Goal: Task Accomplishment & Management: Manage account settings

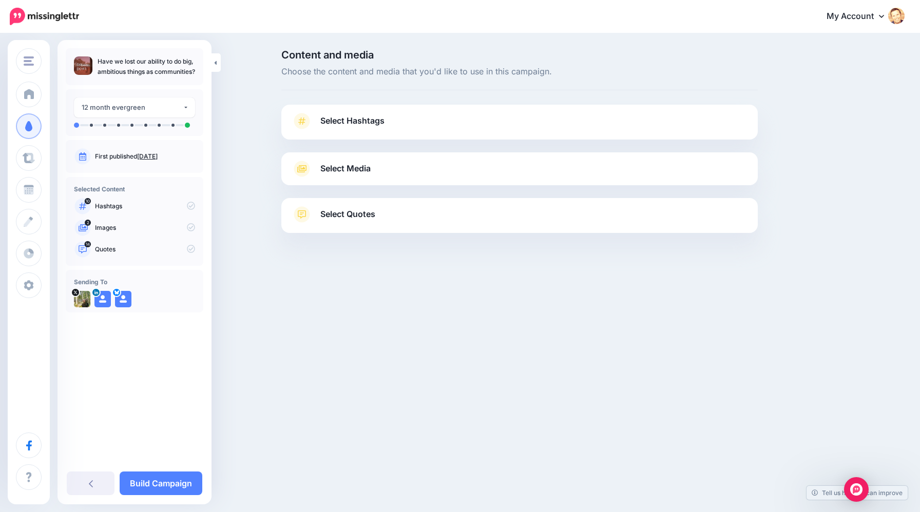
click at [354, 120] on span "Select Hashtags" at bounding box center [352, 121] width 64 height 14
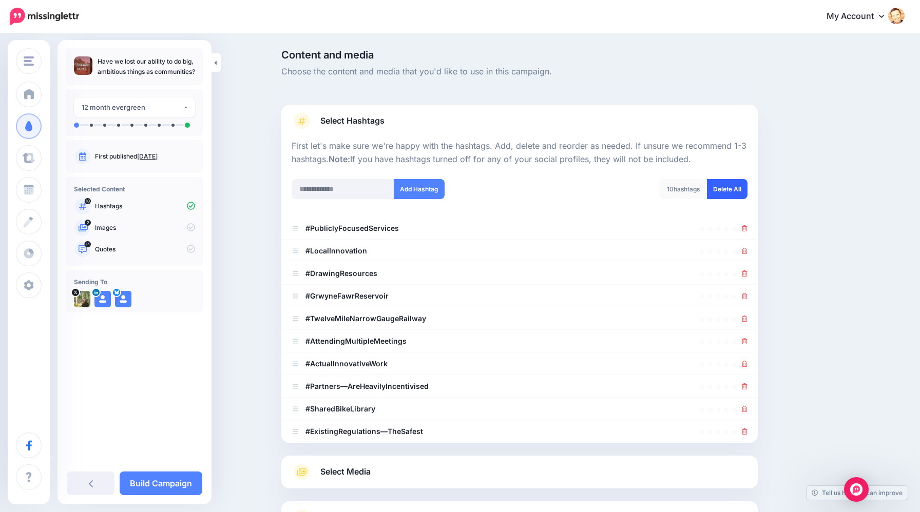
click at [725, 191] on link "Delete All" at bounding box center [727, 189] width 41 height 20
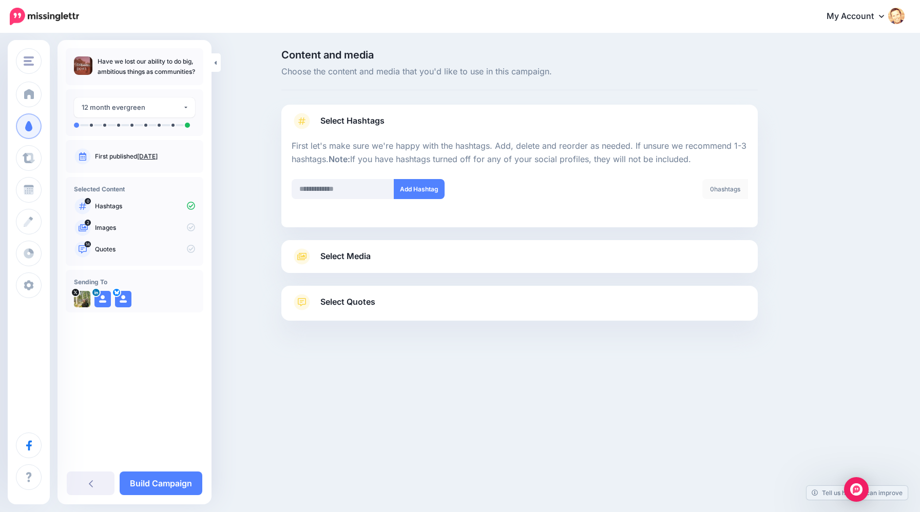
click at [351, 259] on span "Select Media" at bounding box center [345, 256] width 50 height 14
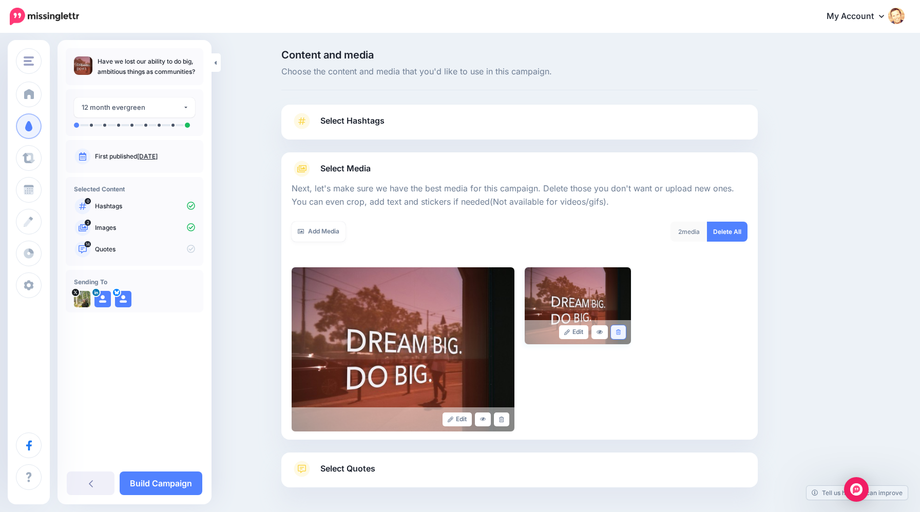
click at [620, 332] on icon at bounding box center [618, 333] width 5 height 6
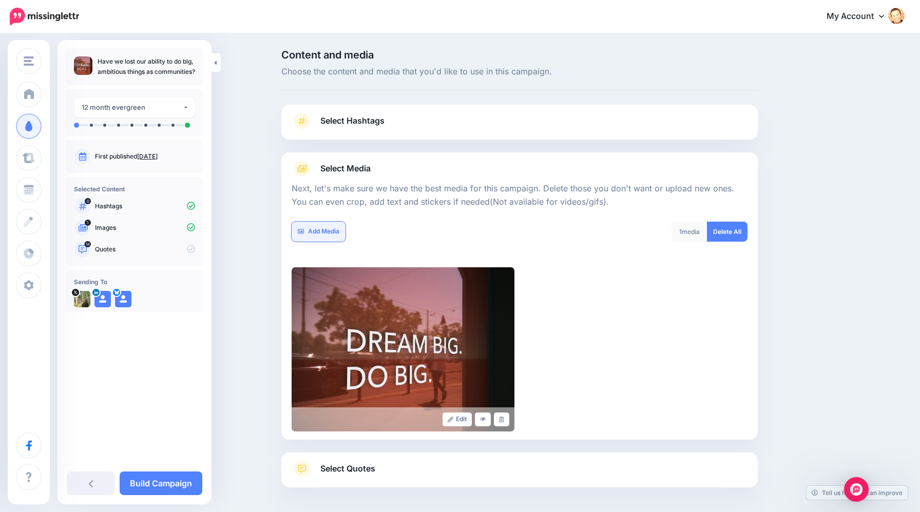
click at [324, 231] on link "Add Media" at bounding box center [319, 232] width 54 height 20
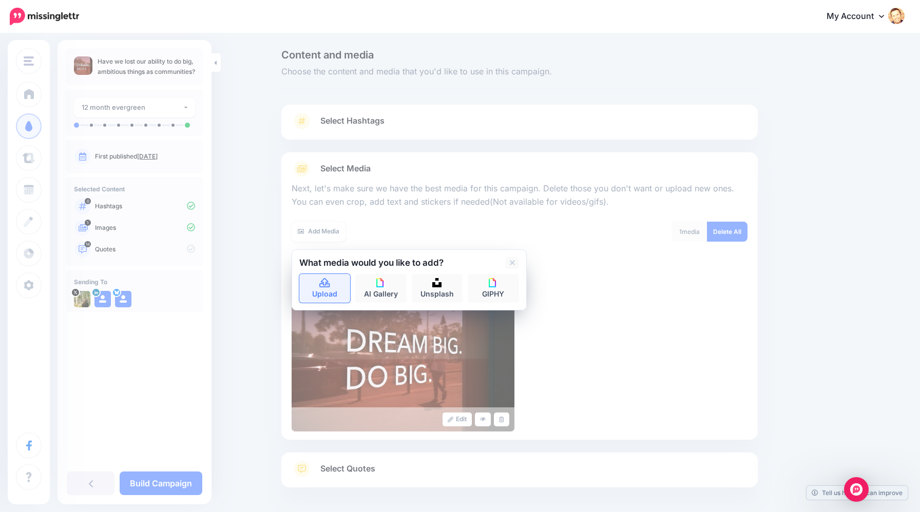
click at [328, 281] on icon at bounding box center [324, 282] width 10 height 9
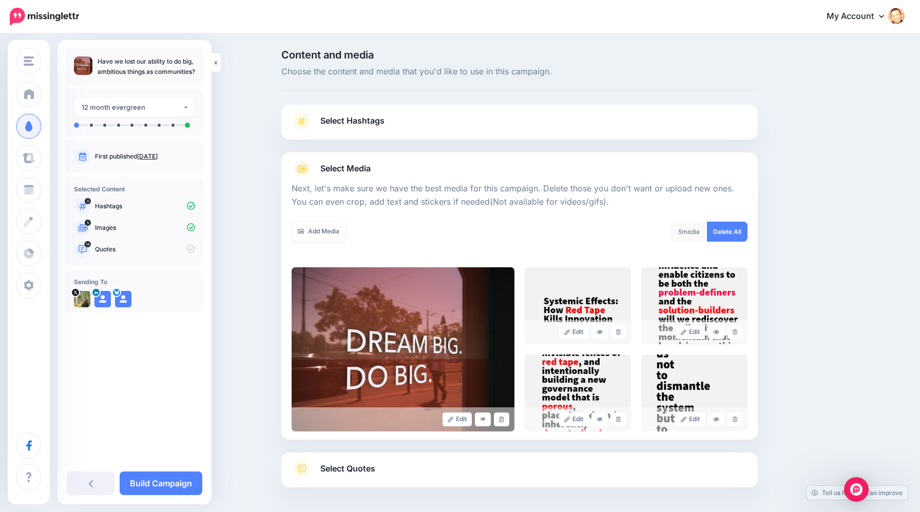
scroll to position [42, 0]
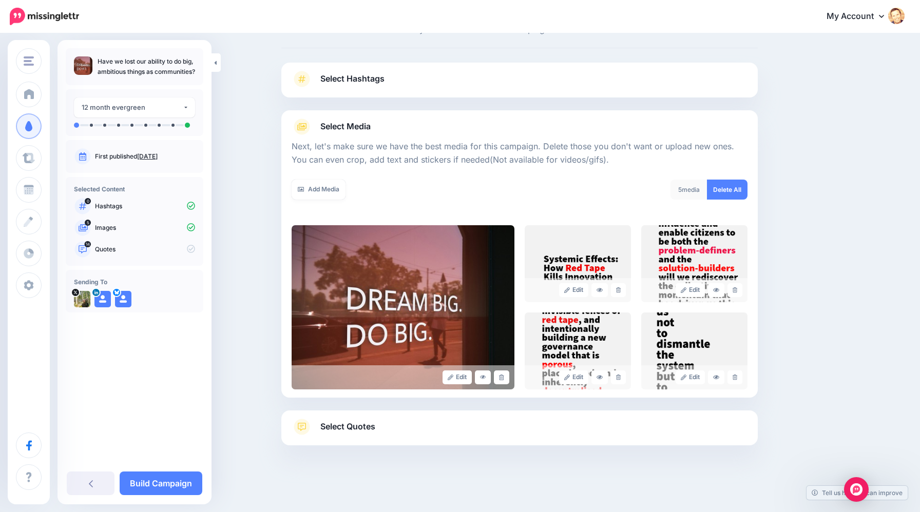
click at [368, 430] on span "Select Quotes" at bounding box center [347, 427] width 55 height 14
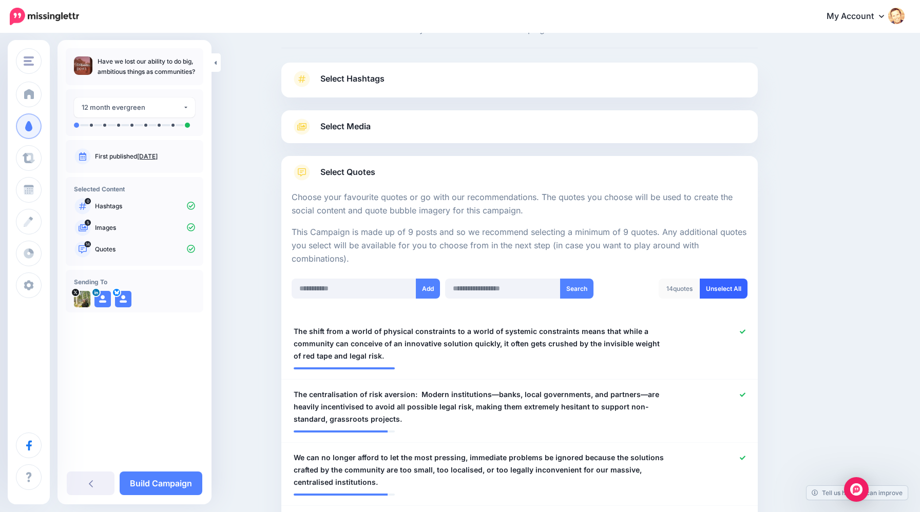
click at [730, 286] on link "Unselect All" at bounding box center [724, 289] width 48 height 20
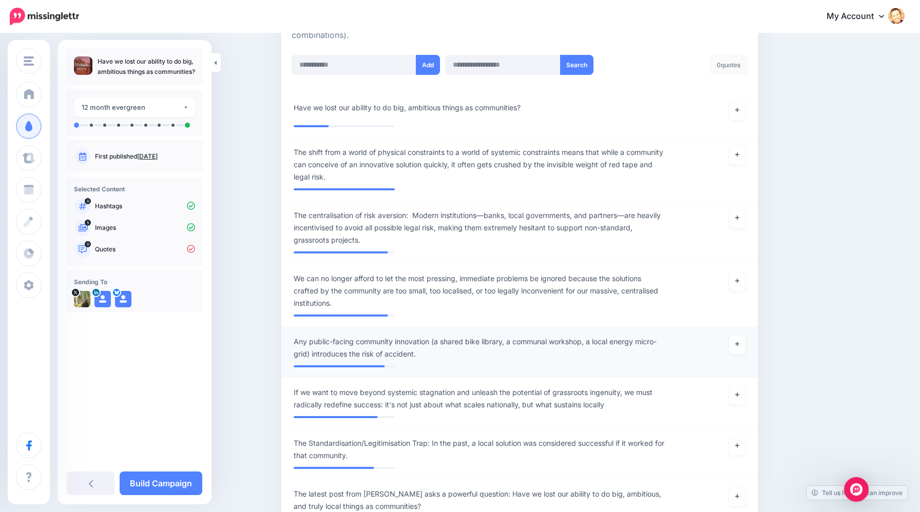
scroll to position [263, 0]
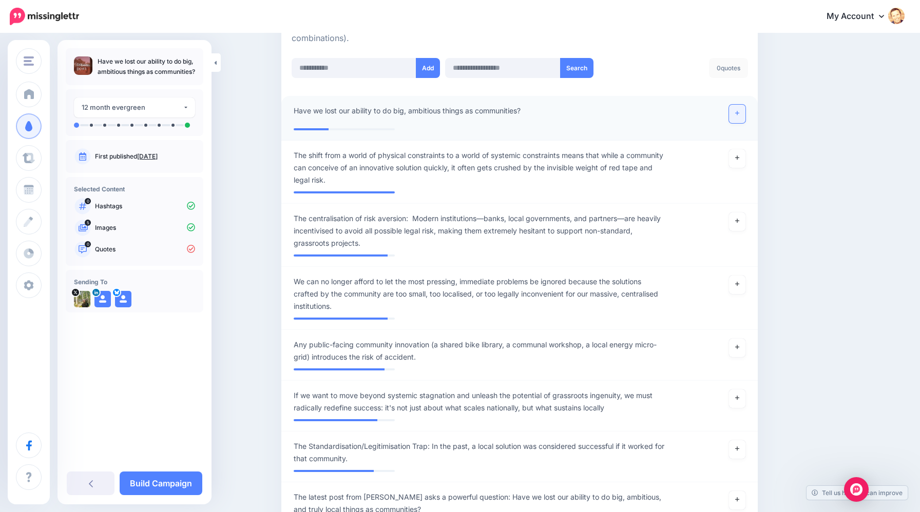
click at [737, 112] on icon at bounding box center [737, 113] width 4 height 4
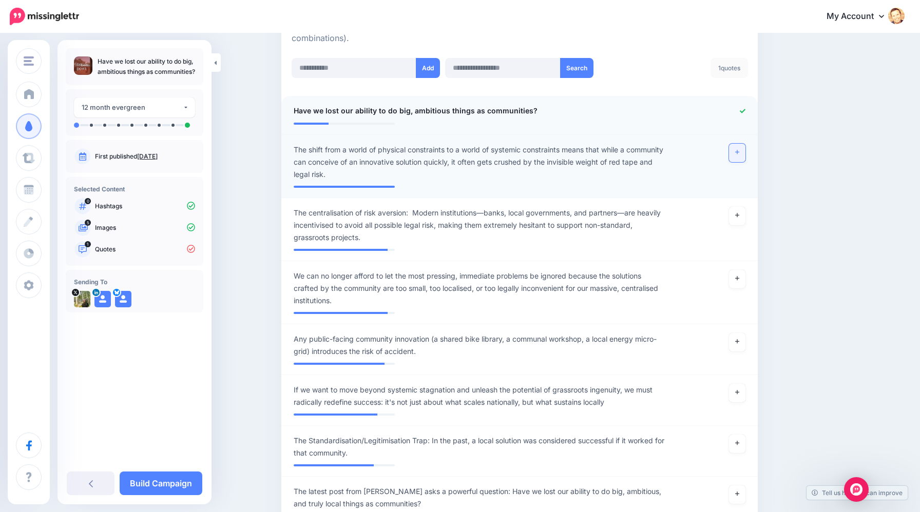
click at [734, 152] on link at bounding box center [737, 153] width 16 height 18
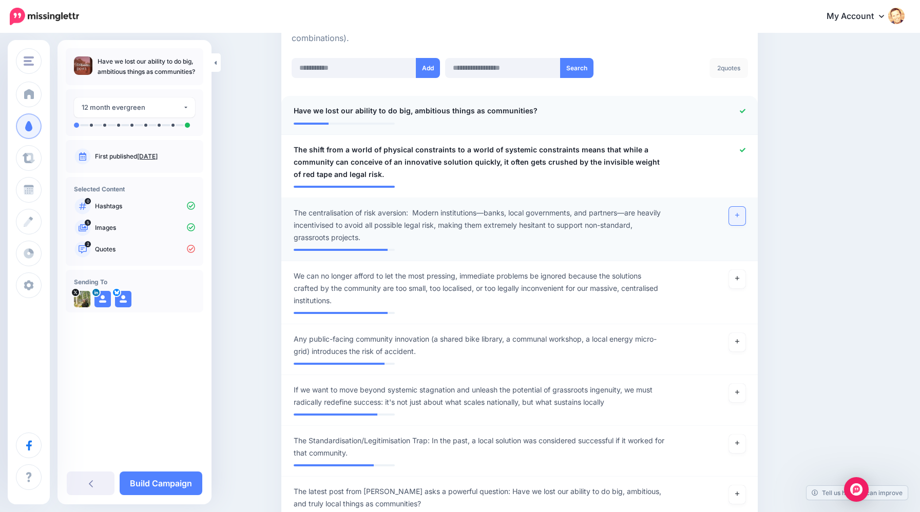
click at [738, 215] on icon at bounding box center [737, 216] width 4 height 4
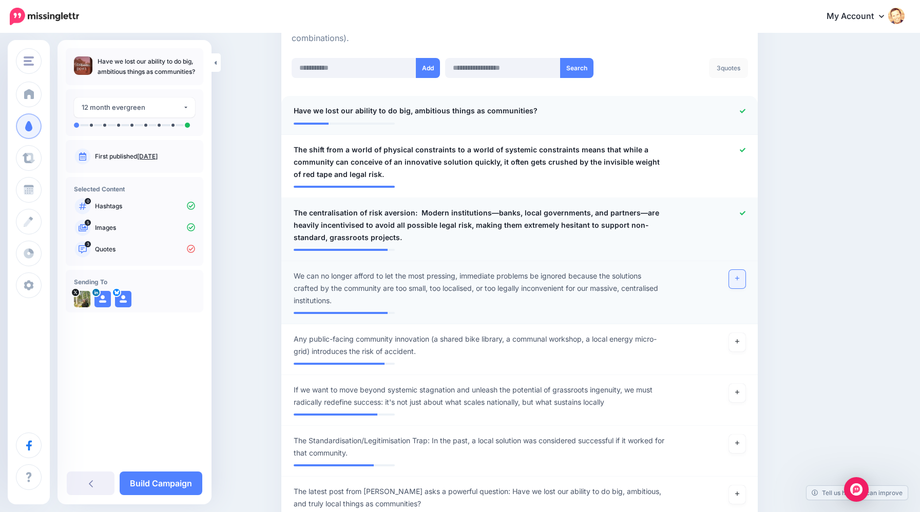
click at [736, 279] on icon at bounding box center [737, 279] width 4 height 6
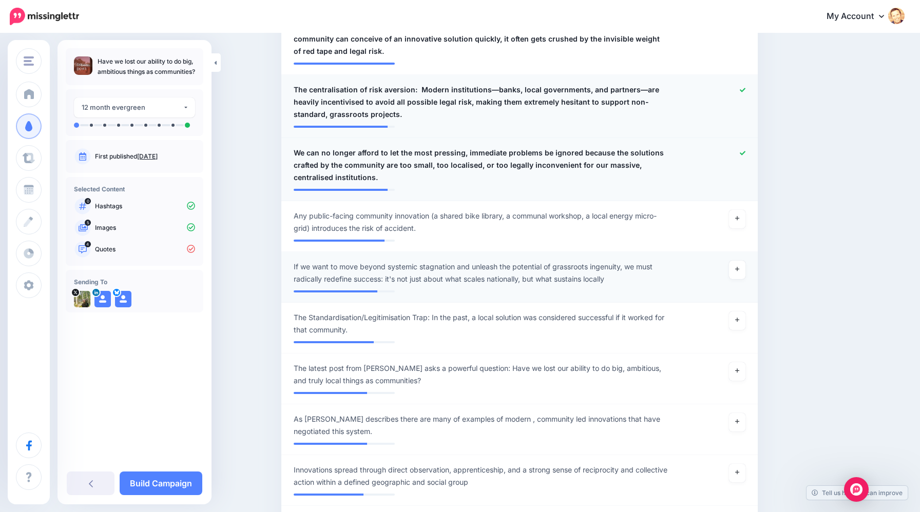
scroll to position [387, 0]
click at [742, 267] on link at bounding box center [737, 269] width 16 height 18
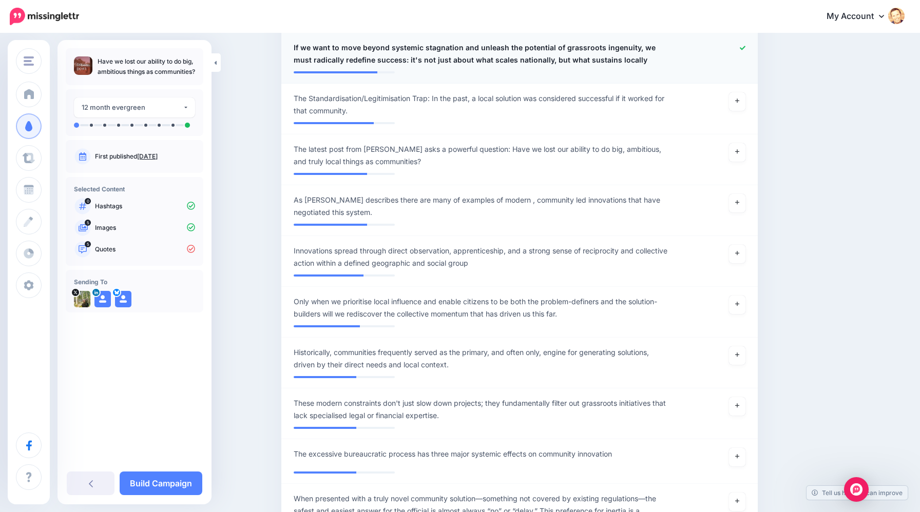
scroll to position [610, 0]
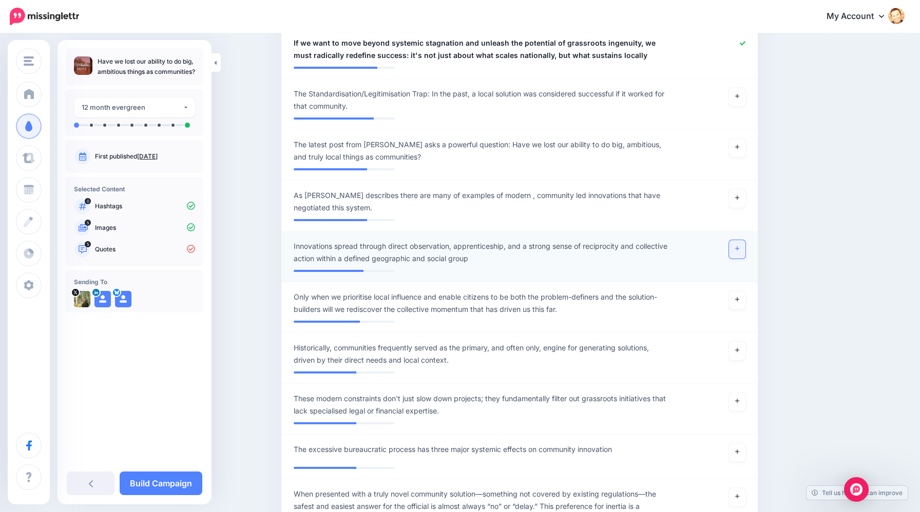
click at [736, 252] on link at bounding box center [737, 249] width 16 height 18
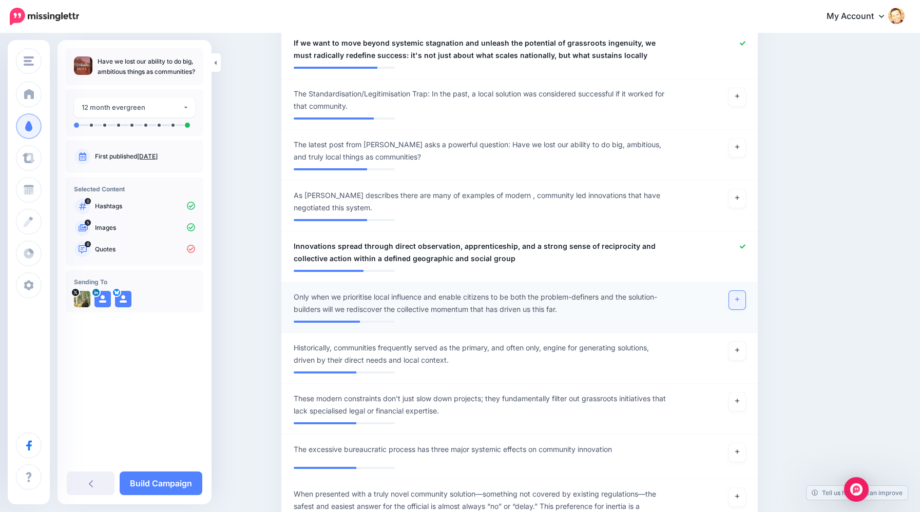
click at [738, 302] on link at bounding box center [737, 300] width 16 height 18
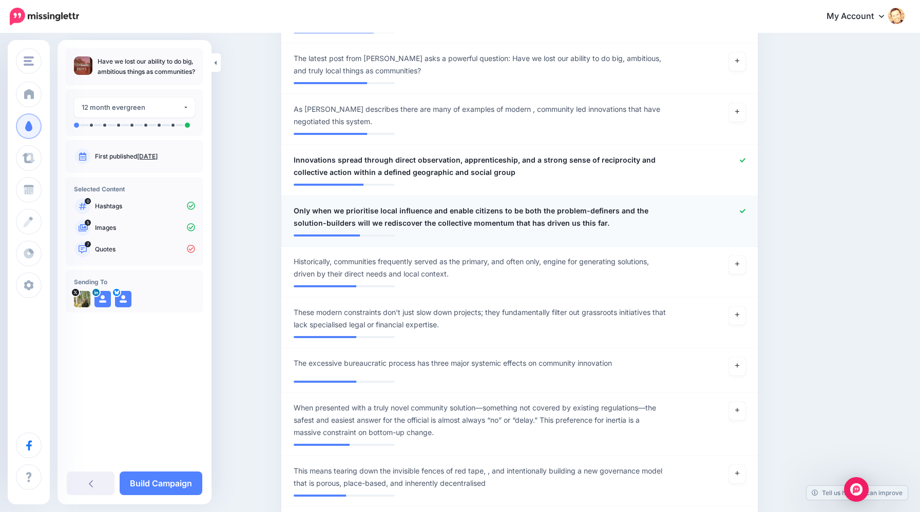
scroll to position [698, 0]
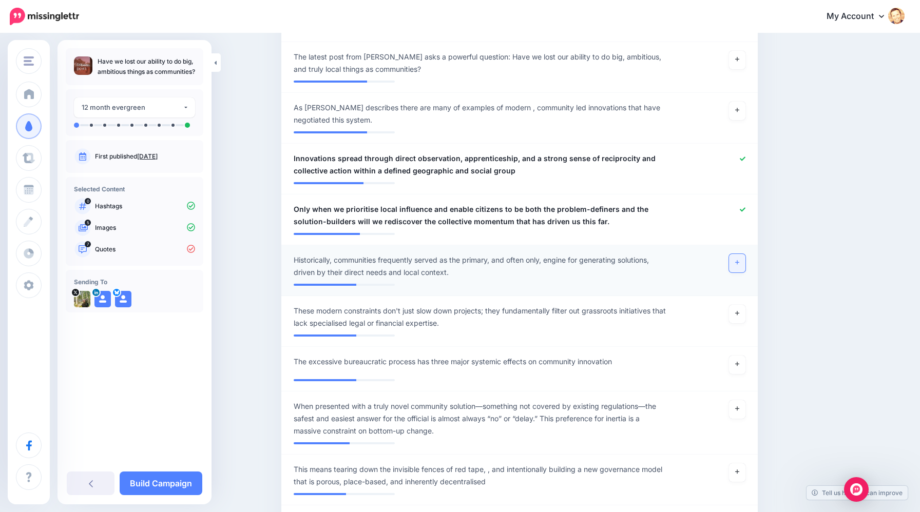
click at [739, 258] on link at bounding box center [737, 263] width 16 height 18
click at [737, 315] on icon at bounding box center [737, 314] width 4 height 6
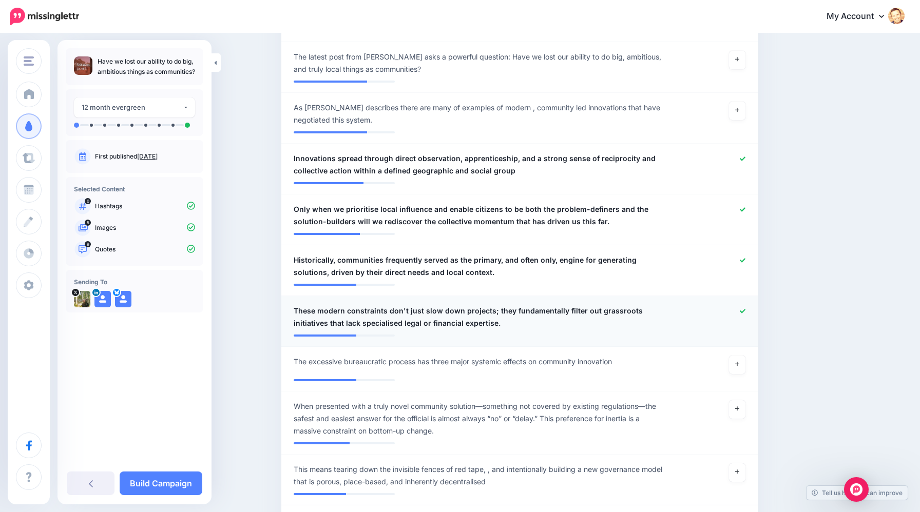
click at [318, 312] on span "These modern constraints don't just slow down projects; they fundamentally filt…" at bounding box center [481, 317] width 374 height 25
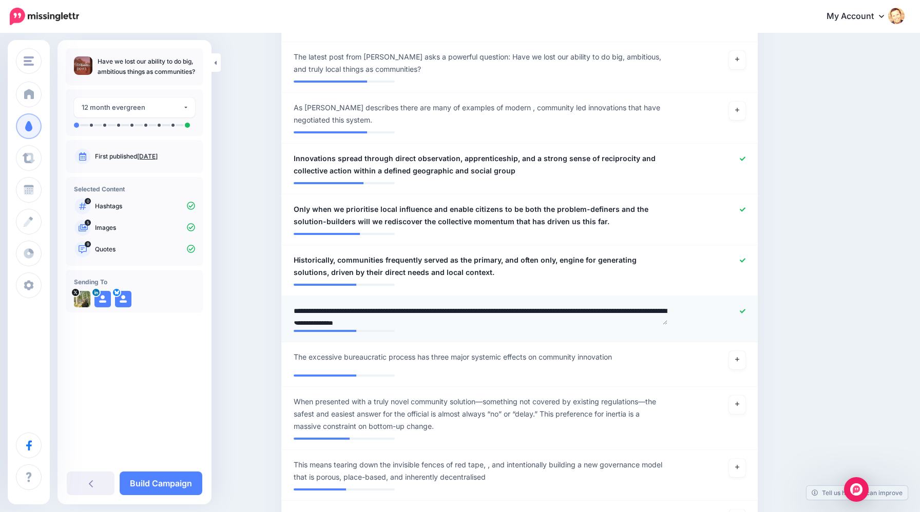
drag, startPoint x: 320, startPoint y: 312, endPoint x: 290, endPoint y: 311, distance: 30.3
click at [290, 311] on div "**********" at bounding box center [481, 315] width 390 height 20
type textarea "**********"
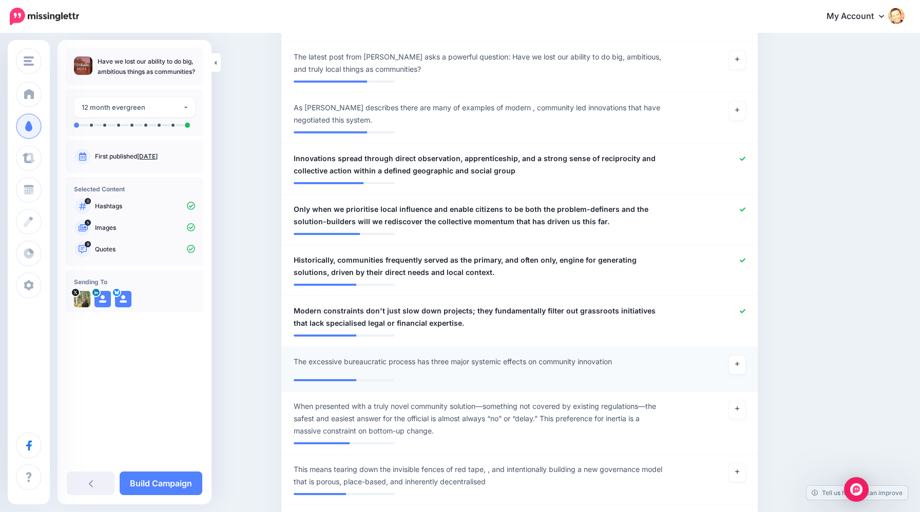
click at [628, 383] on li "**********" at bounding box center [519, 369] width 476 height 45
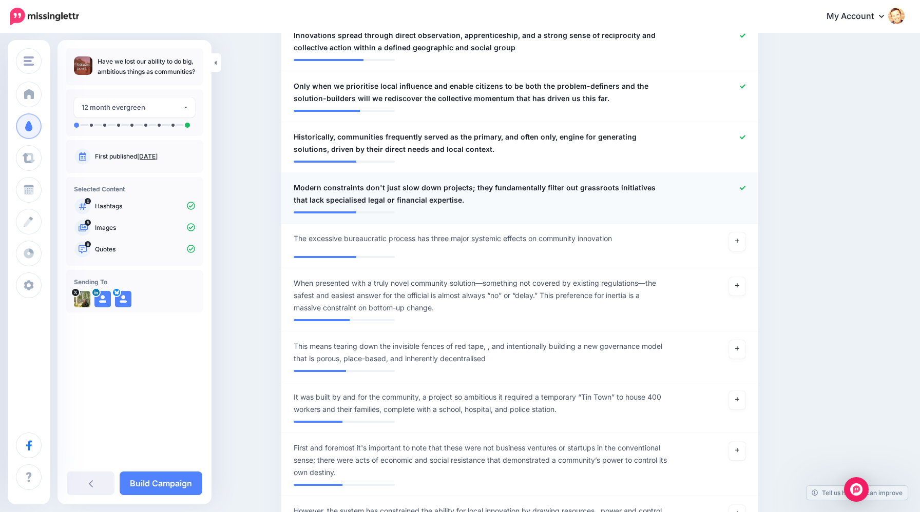
scroll to position [821, 0]
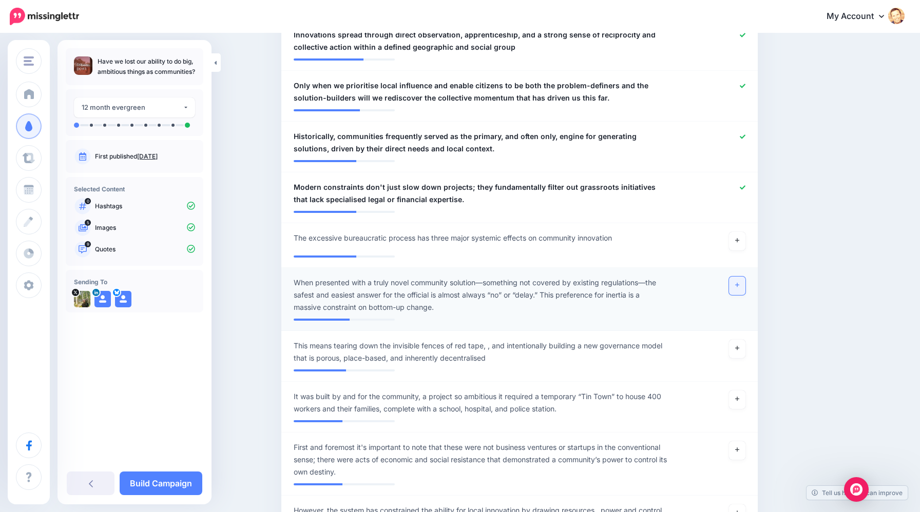
click at [744, 283] on link at bounding box center [737, 286] width 16 height 18
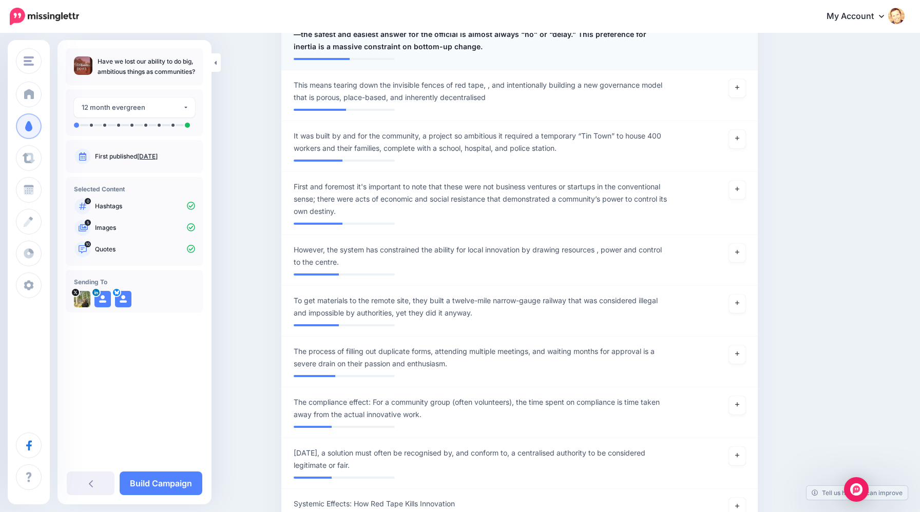
scroll to position [1080, 0]
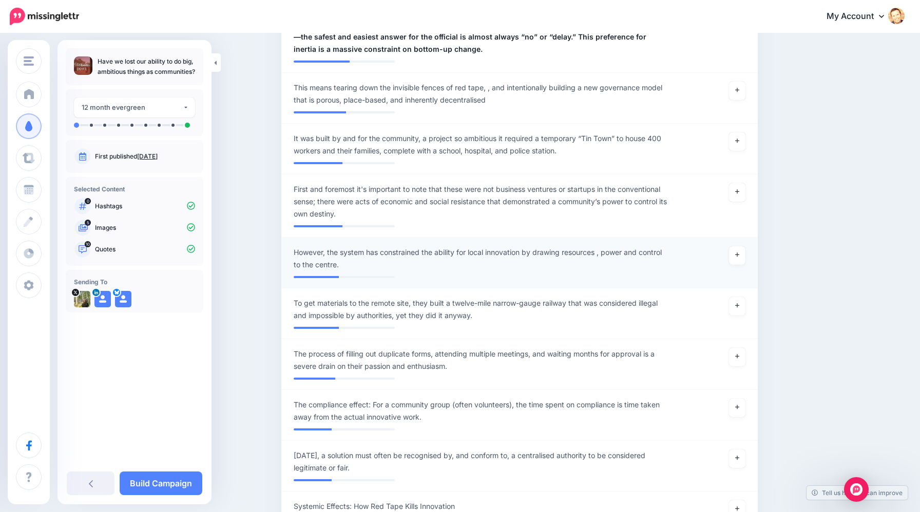
click at [354, 257] on span "However, the system has constrained the ability for local innovation by drawing…" at bounding box center [481, 258] width 374 height 25
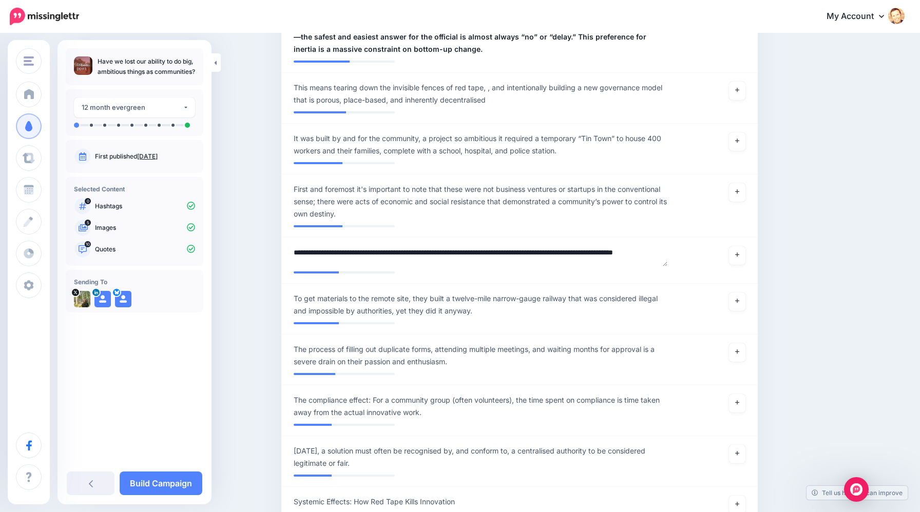
drag, startPoint x: 329, startPoint y: 255, endPoint x: 263, endPoint y: 254, distance: 65.7
click at [263, 254] on div "Content and media Choose the content and media that you'd like to use in this c…" at bounding box center [460, 245] width 920 height 2580
type textarea "**********"
click at [782, 279] on div "Content and media Choose the content and media that you'd like to use in this c…" at bounding box center [569, 244] width 590 height 2549
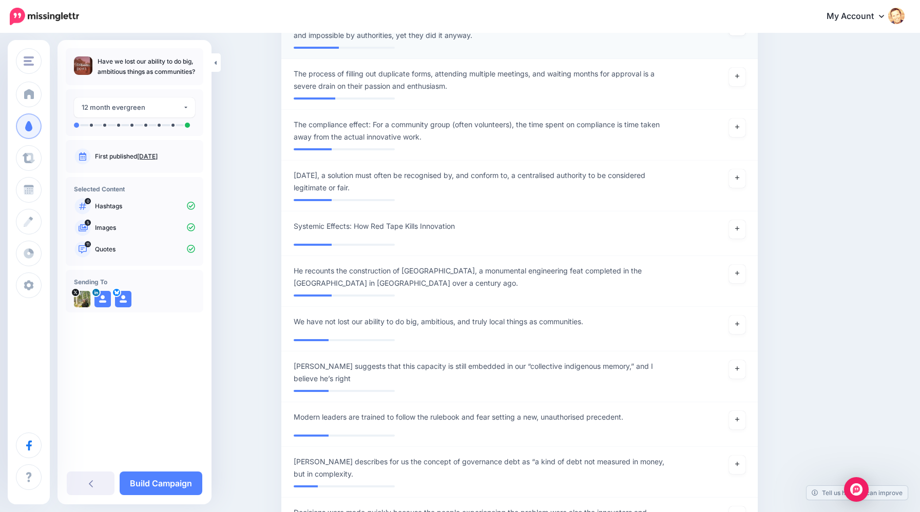
scroll to position [1363, 0]
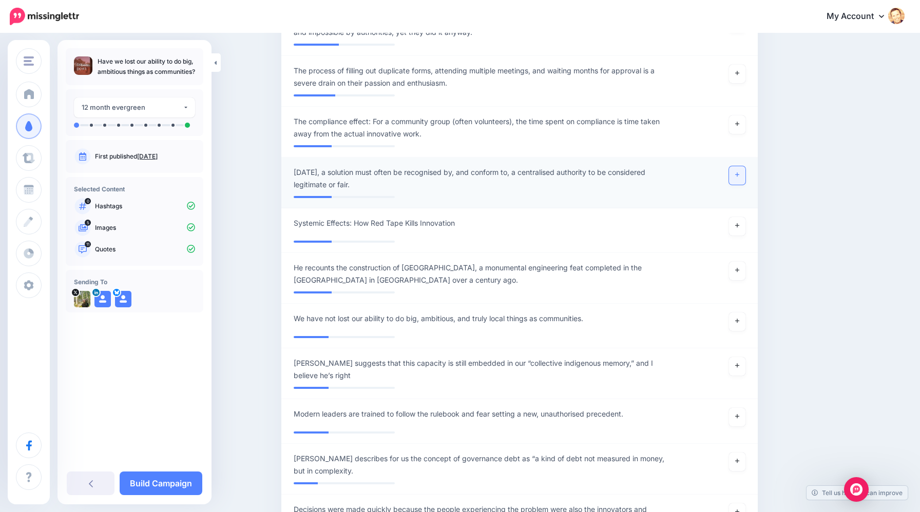
click at [737, 177] on link at bounding box center [737, 175] width 16 height 18
click at [739, 229] on link at bounding box center [737, 226] width 16 height 18
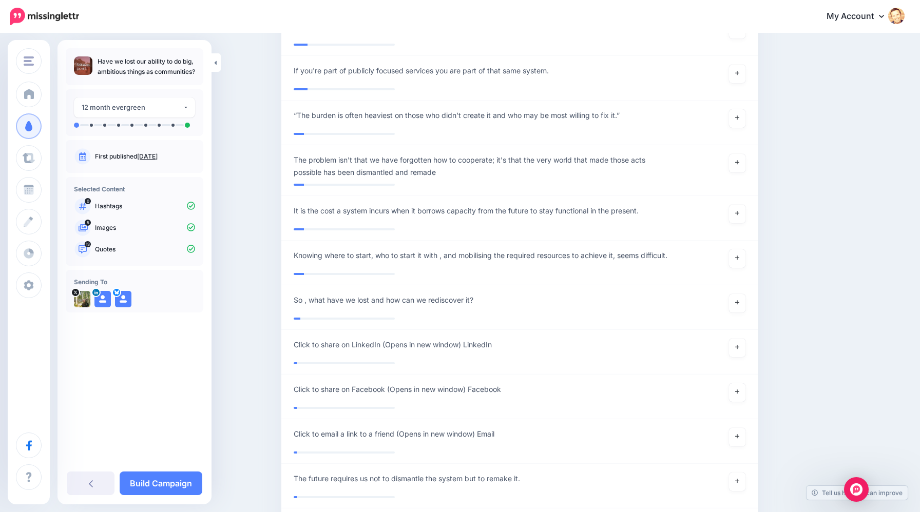
scroll to position [1994, 0]
click at [165, 485] on link "Build Campaign" at bounding box center [161, 484] width 83 height 24
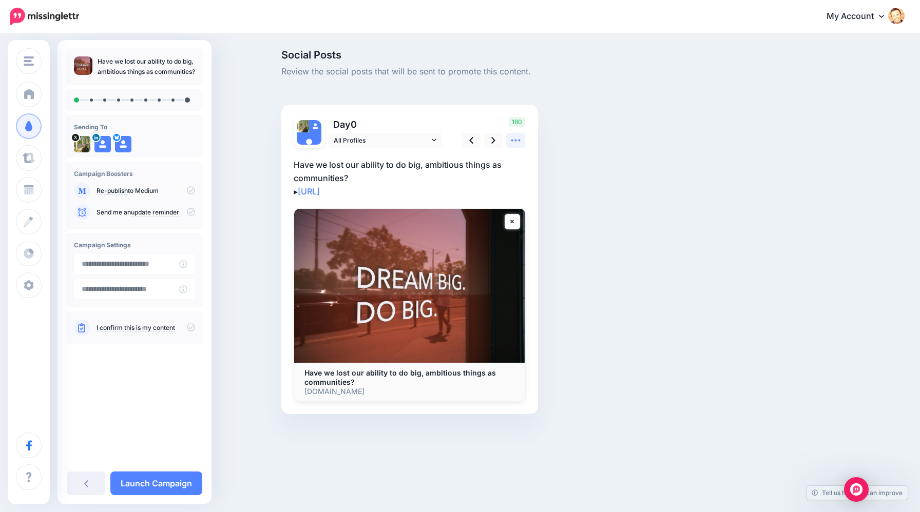
click at [516, 142] on icon at bounding box center [515, 140] width 11 height 11
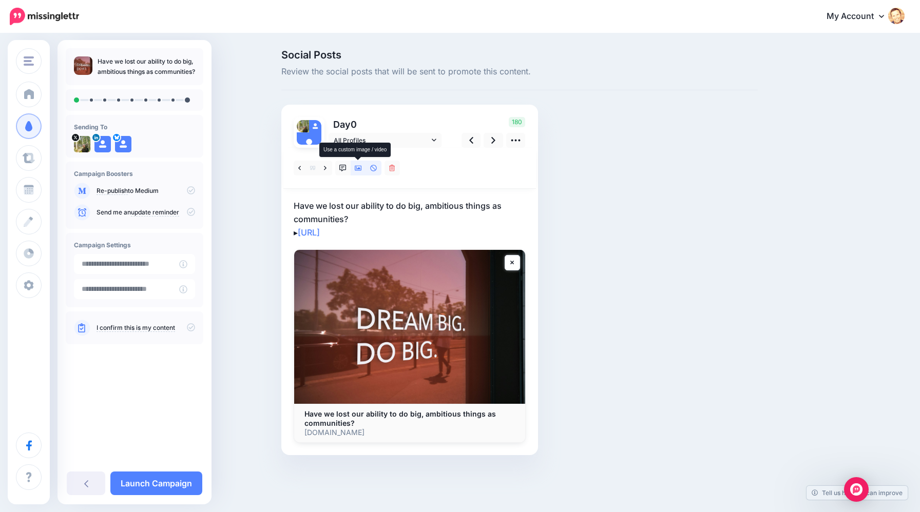
click at [357, 170] on icon at bounding box center [358, 168] width 7 height 7
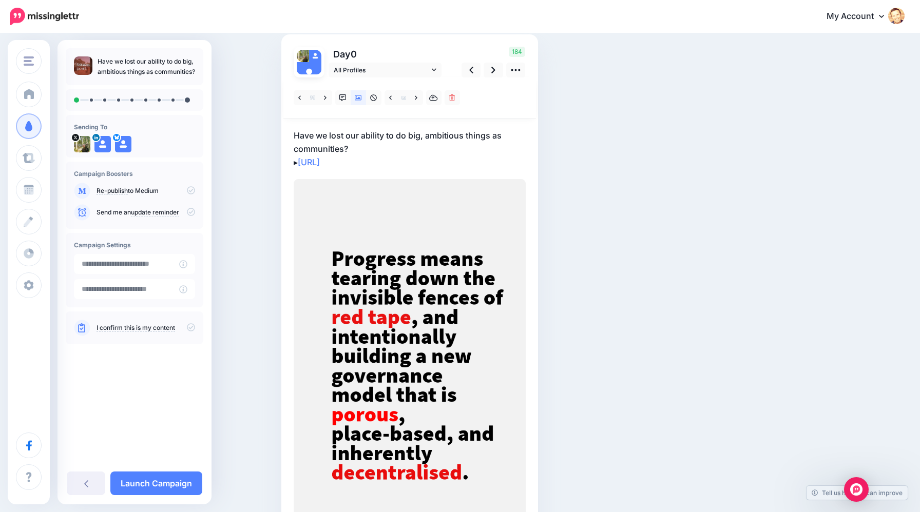
scroll to position [98, 0]
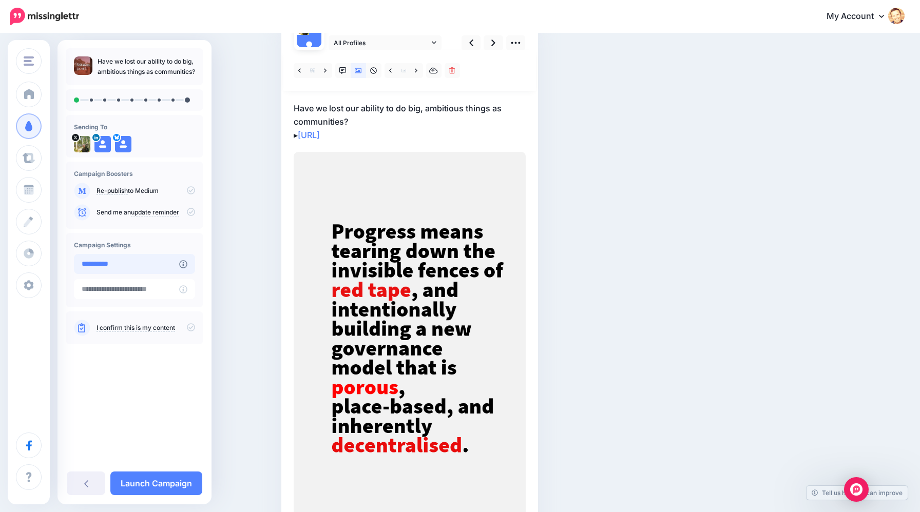
click at [174, 269] on input "**********" at bounding box center [126, 264] width 105 height 20
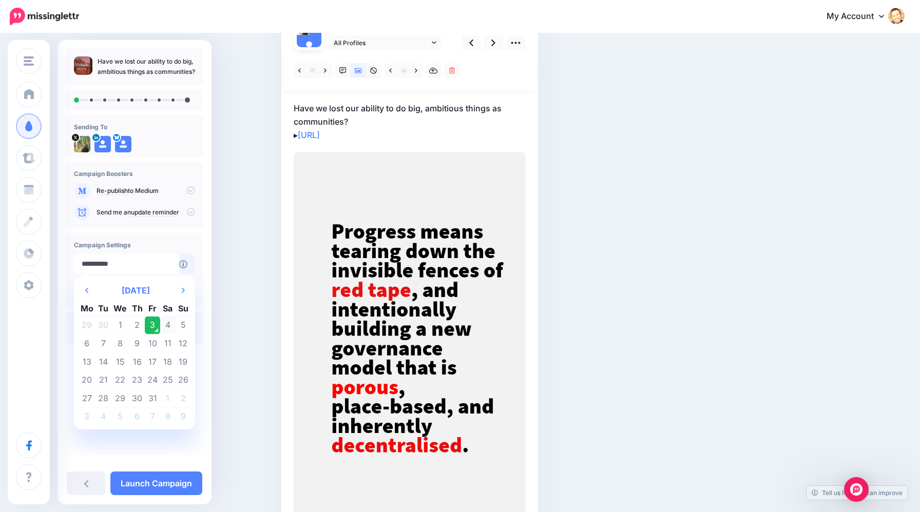
click at [167, 329] on td "4" at bounding box center [167, 325] width 15 height 18
type input "**********"
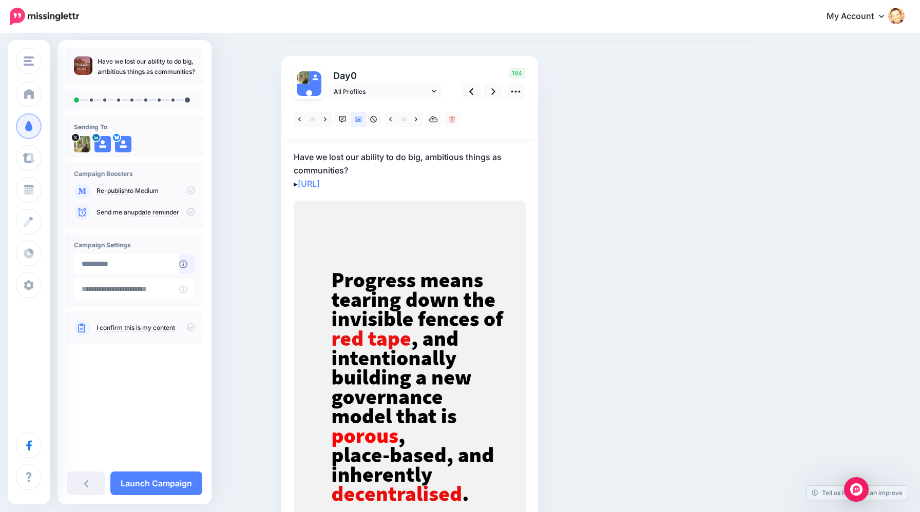
scroll to position [42, 0]
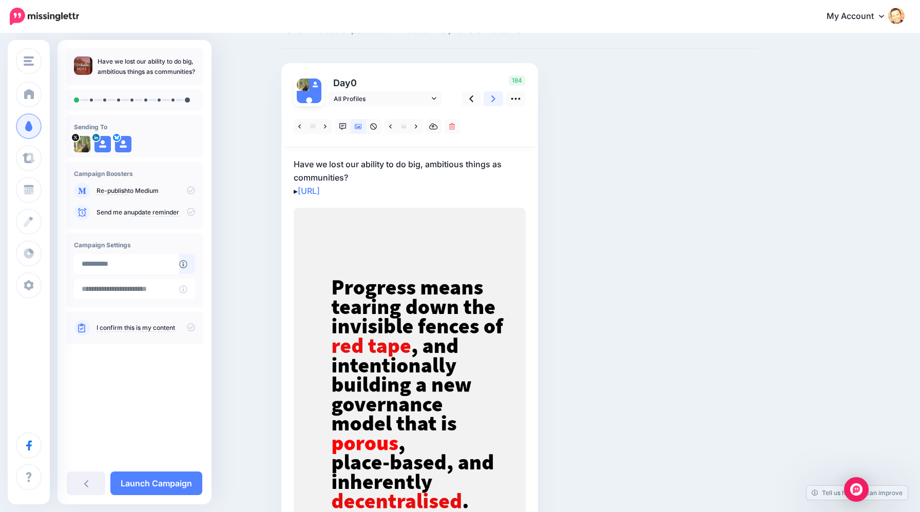
click at [491, 103] on link at bounding box center [494, 98] width 20 height 15
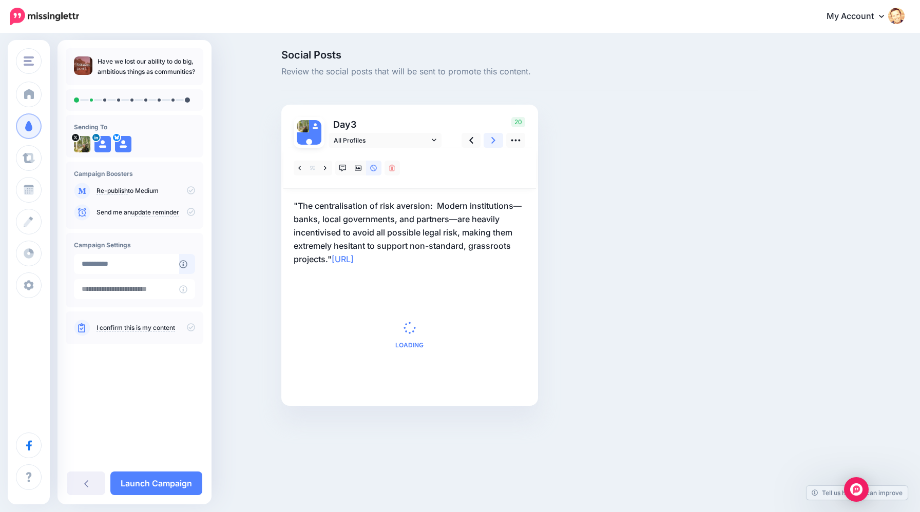
scroll to position [0, 0]
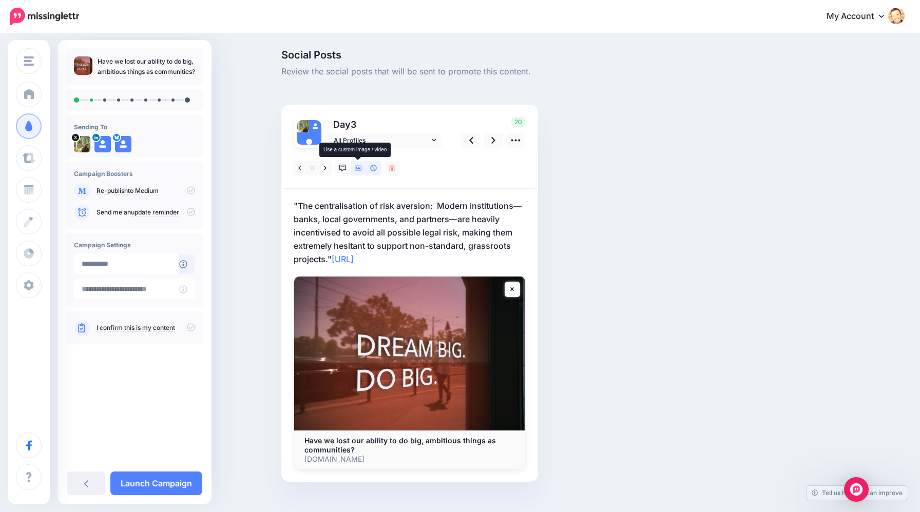
click at [358, 168] on icon at bounding box center [358, 168] width 7 height 5
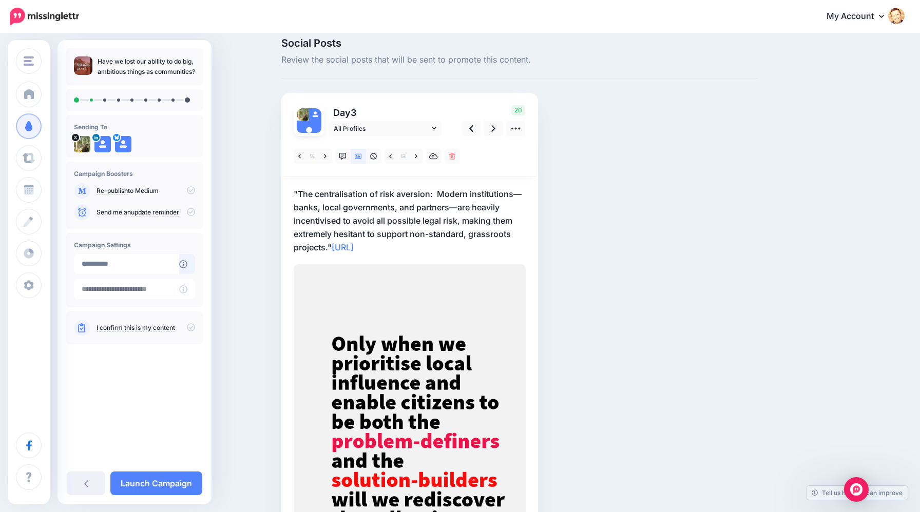
scroll to position [13, 0]
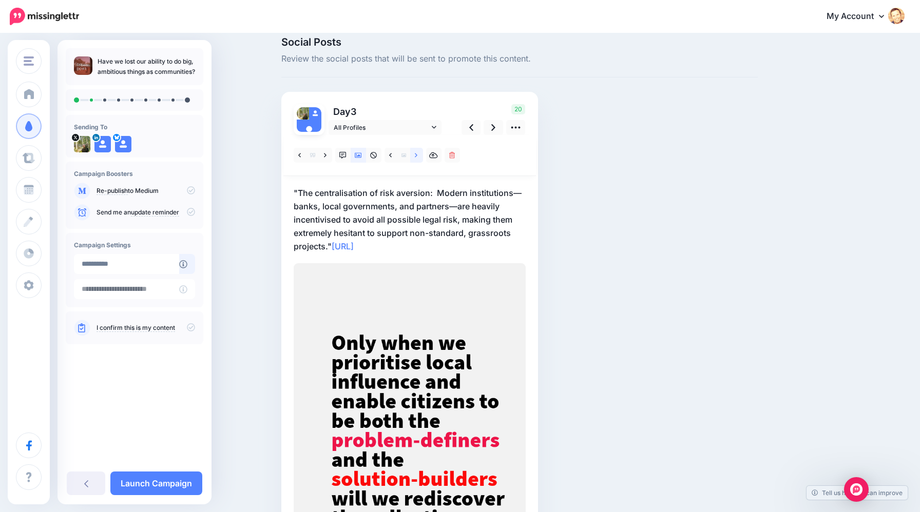
click at [415, 161] on link at bounding box center [416, 155] width 13 height 15
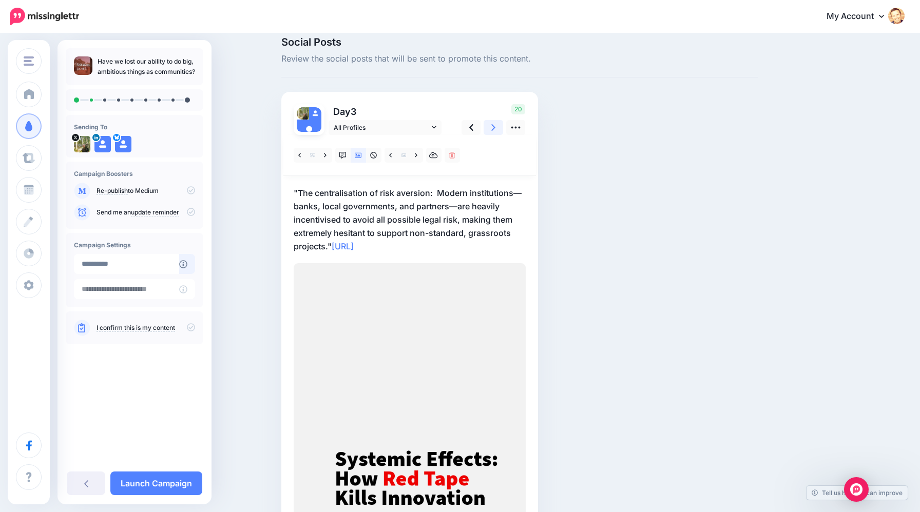
click at [492, 133] on link at bounding box center [494, 127] width 20 height 15
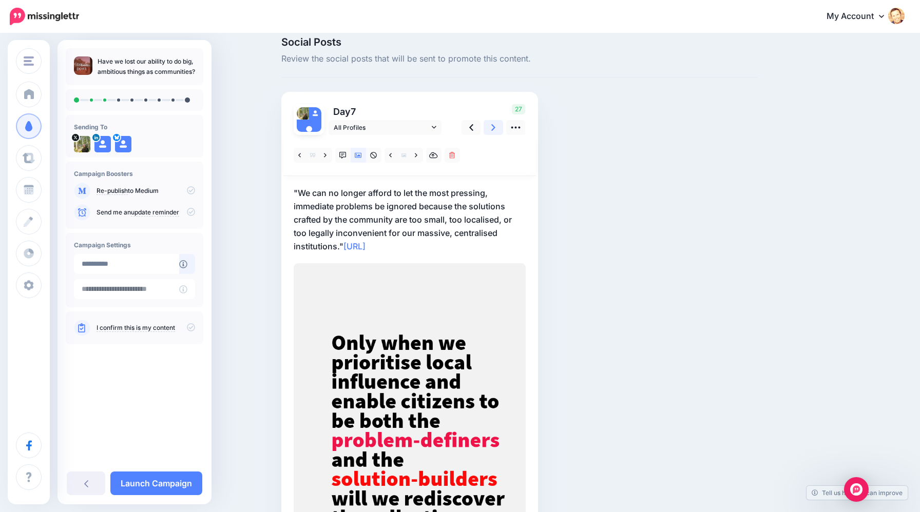
click at [492, 133] on link at bounding box center [494, 127] width 20 height 15
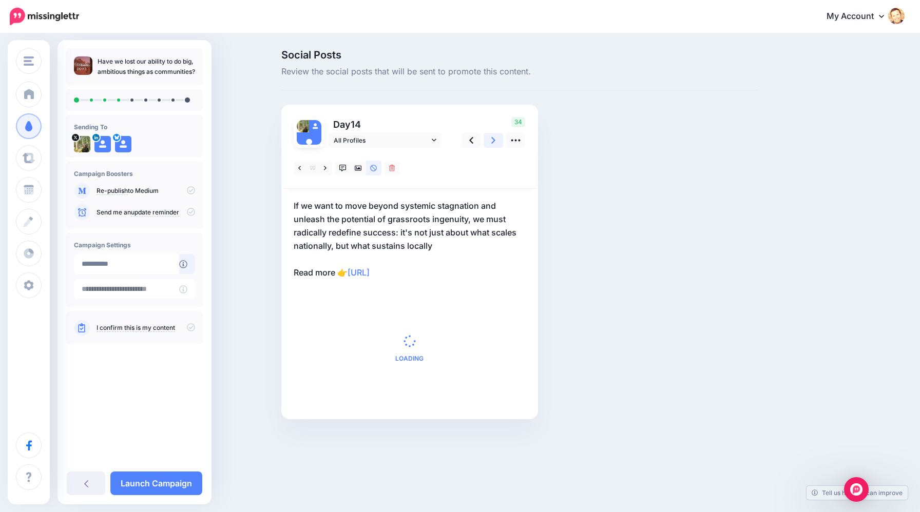
scroll to position [0, 0]
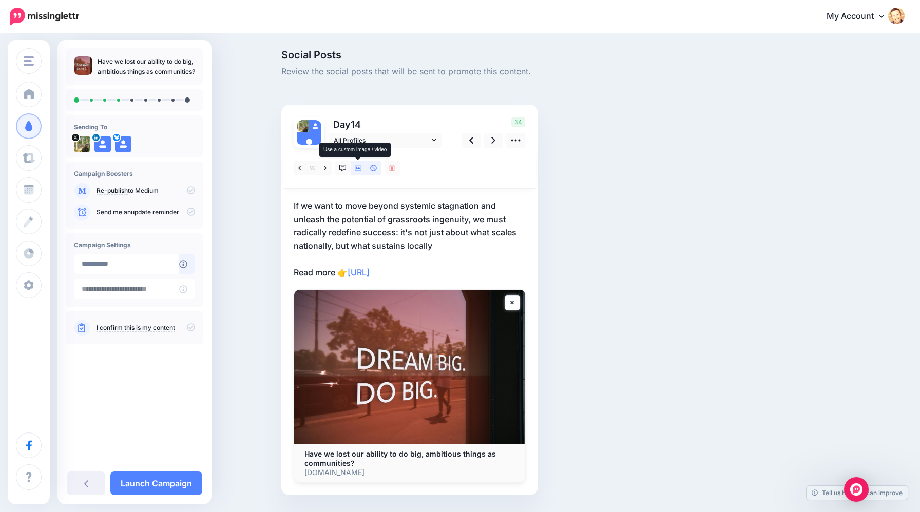
click at [361, 169] on icon at bounding box center [358, 168] width 7 height 5
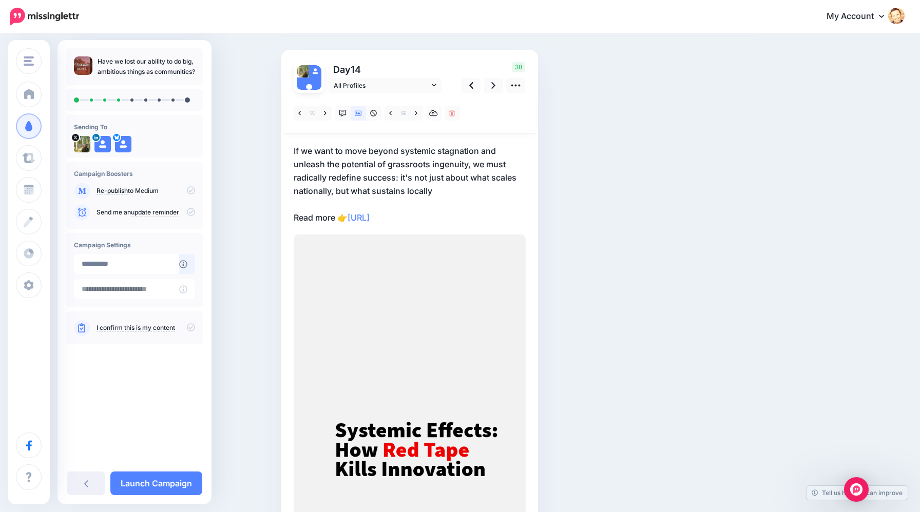
scroll to position [53, 0]
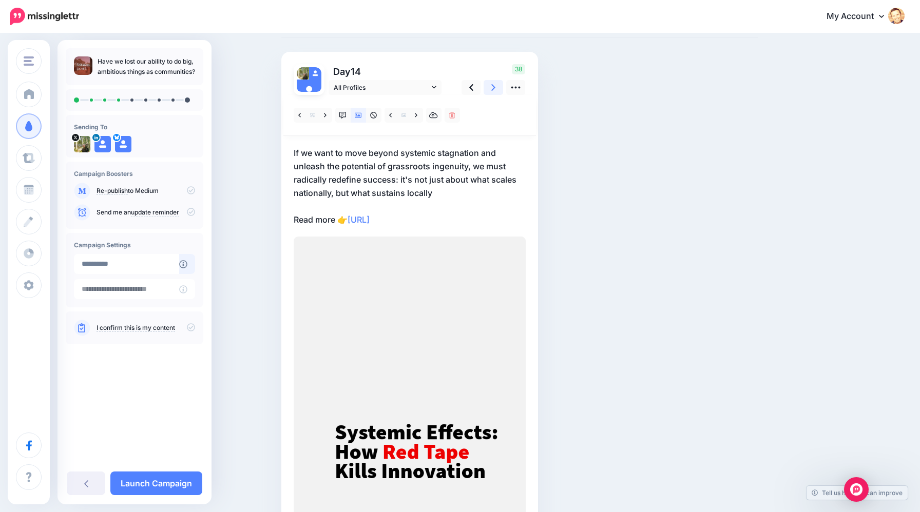
click at [491, 89] on link at bounding box center [494, 87] width 20 height 15
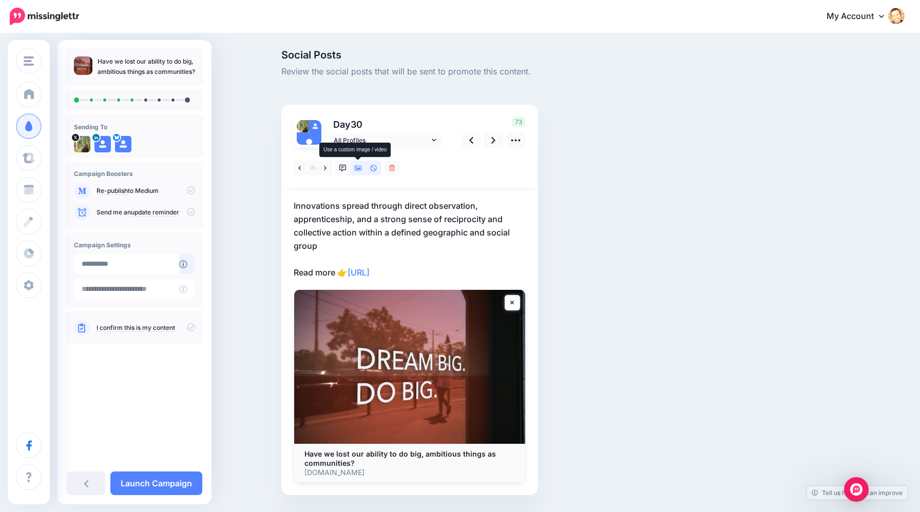
click at [359, 169] on icon at bounding box center [358, 168] width 7 height 5
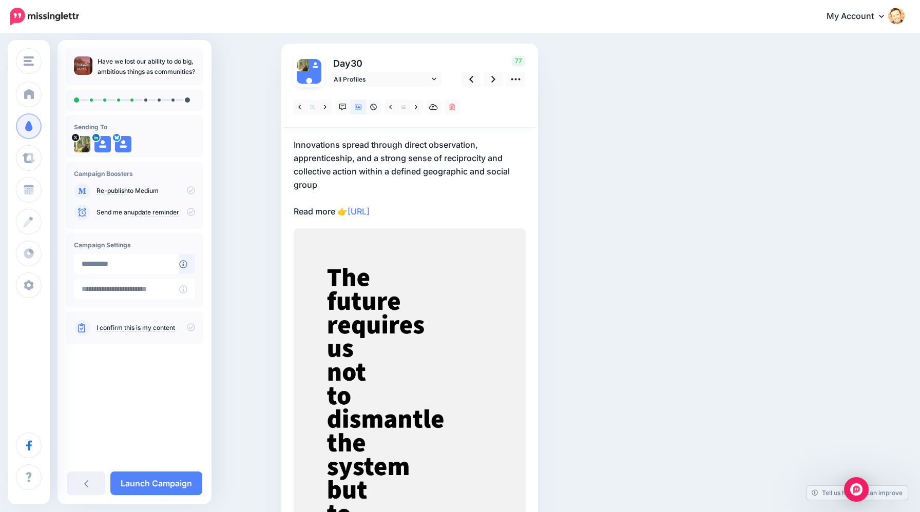
scroll to position [61, 0]
click at [492, 83] on icon at bounding box center [493, 79] width 4 height 7
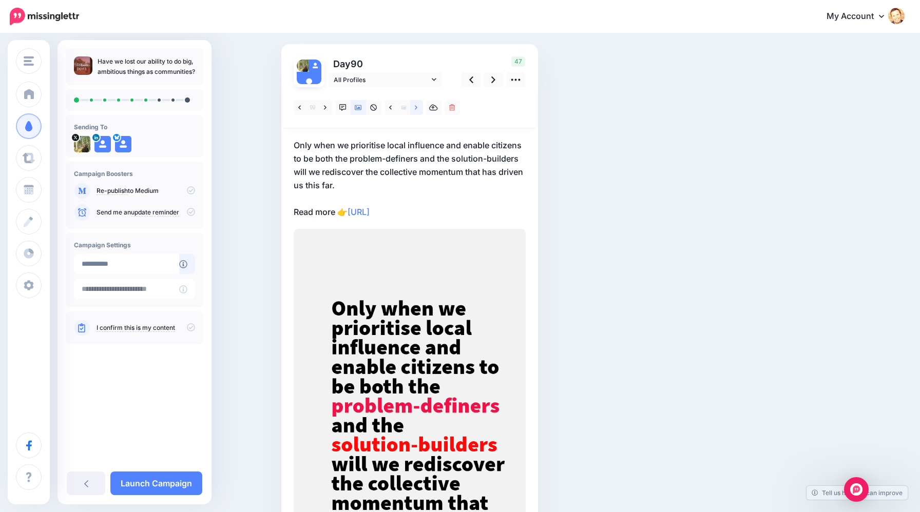
click at [415, 107] on icon at bounding box center [416, 107] width 3 height 7
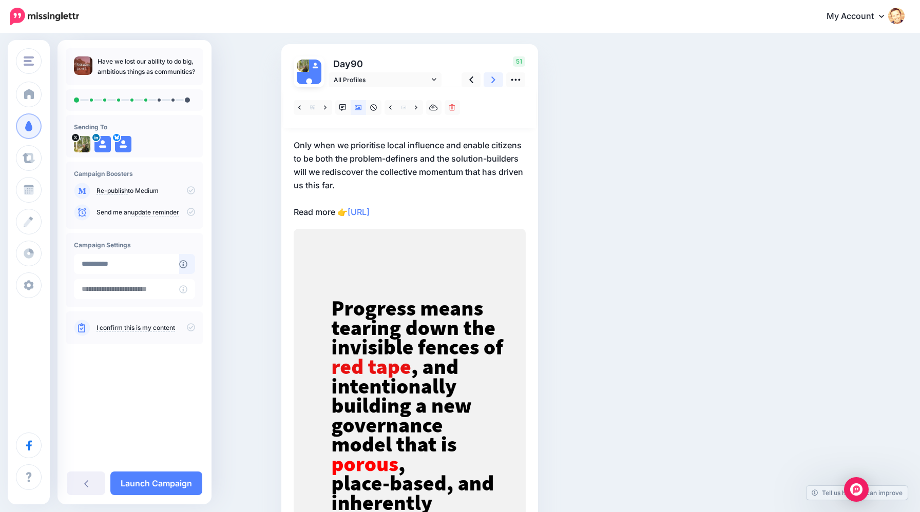
click at [493, 84] on icon at bounding box center [493, 79] width 4 height 11
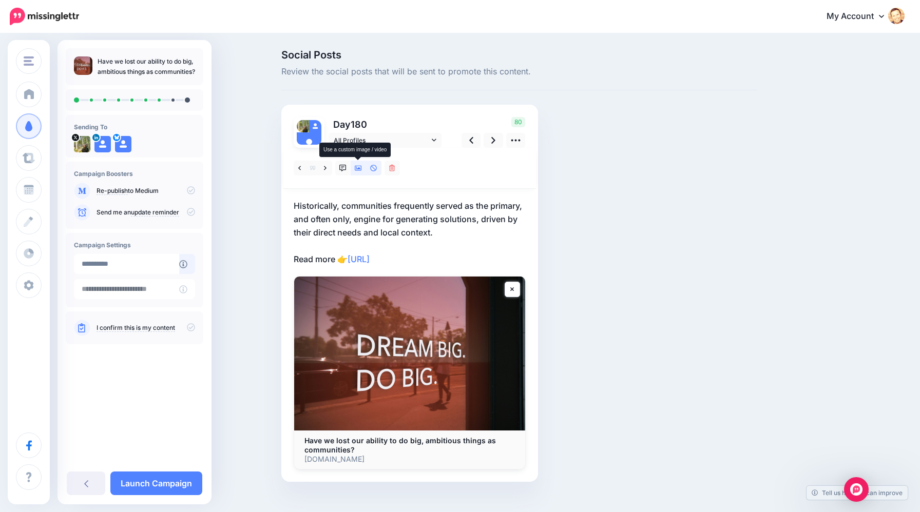
click at [363, 170] on link at bounding box center [358, 168] width 15 height 15
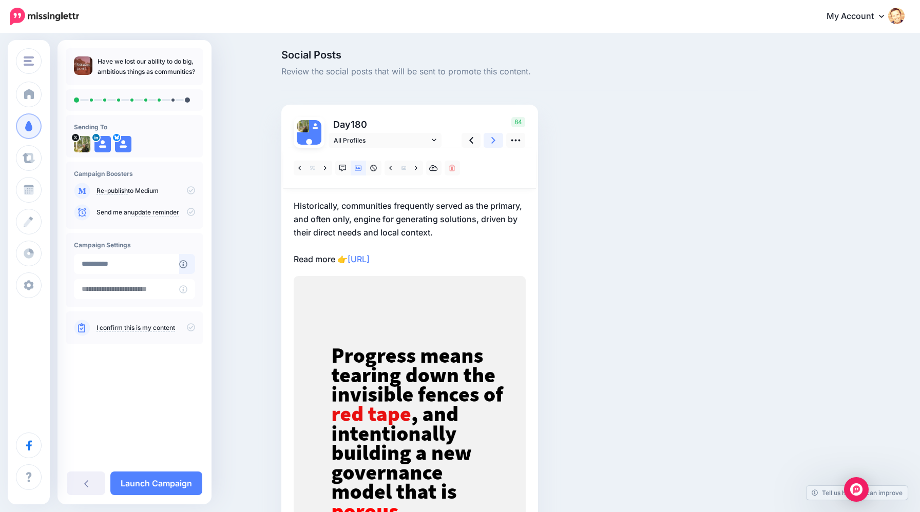
click at [493, 139] on icon at bounding box center [493, 140] width 4 height 7
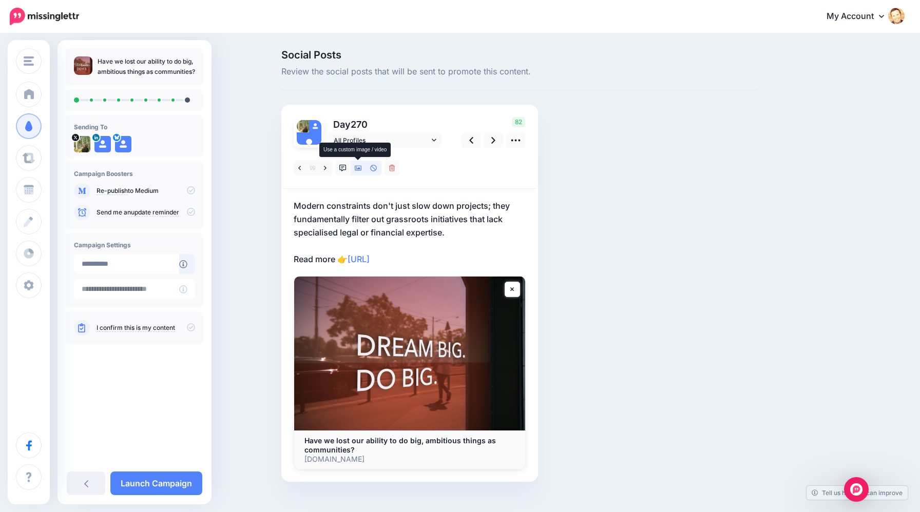
click at [358, 171] on icon at bounding box center [358, 168] width 7 height 7
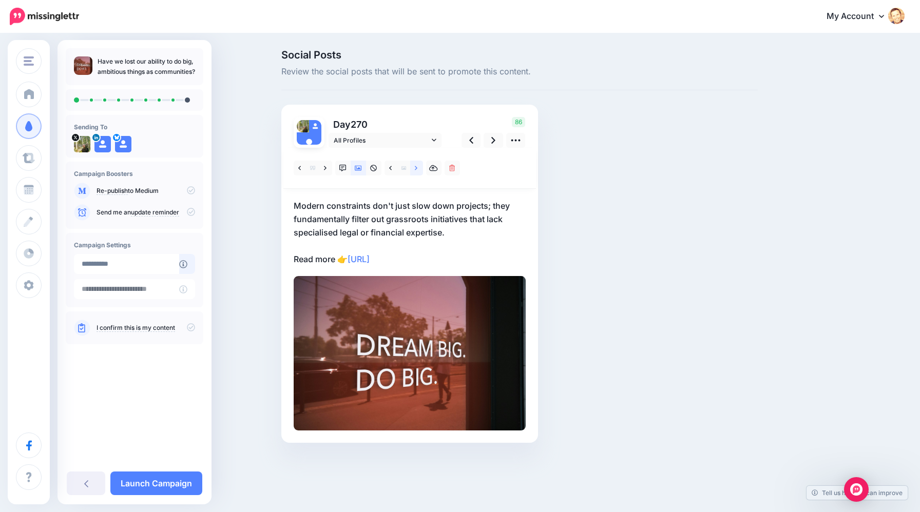
click at [416, 169] on icon at bounding box center [416, 168] width 3 height 4
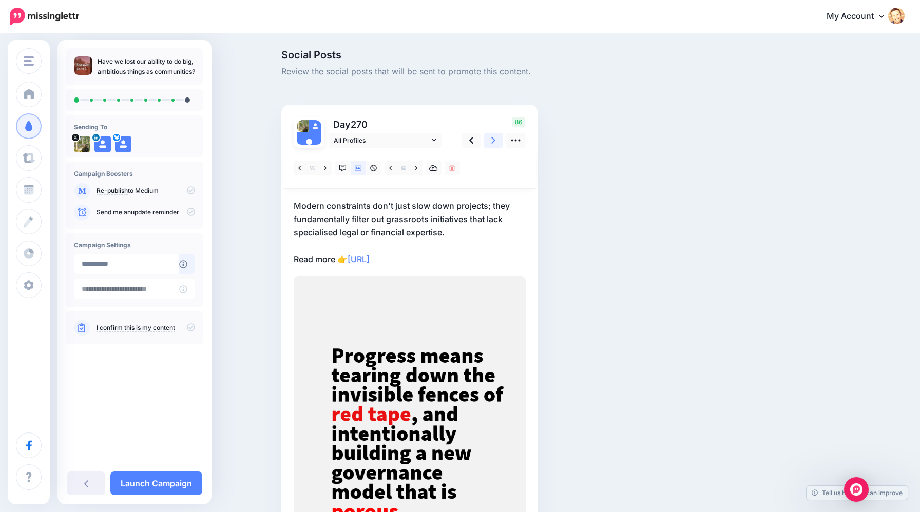
click at [495, 143] on link at bounding box center [494, 140] width 20 height 15
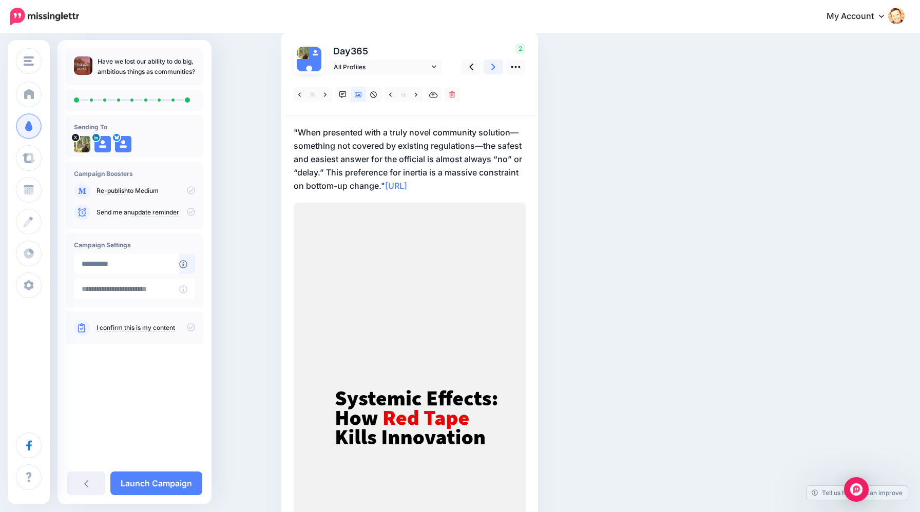
scroll to position [218, 0]
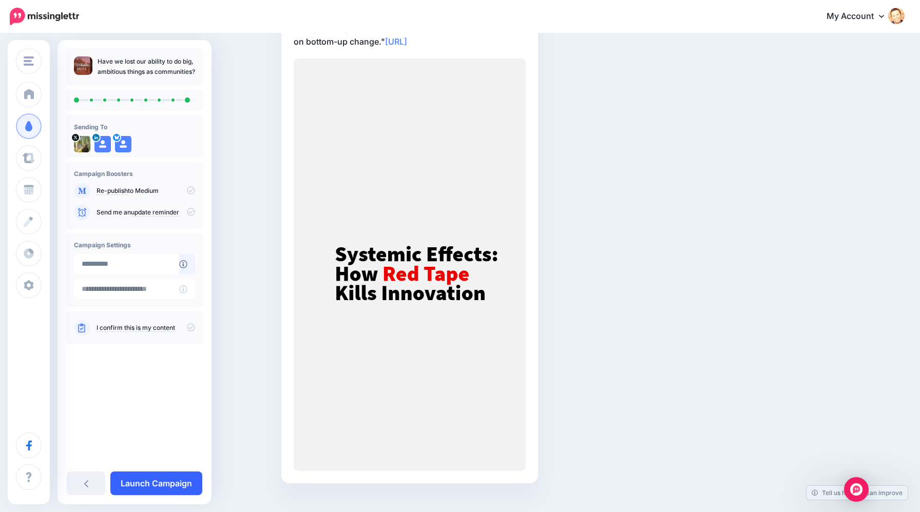
click at [169, 488] on link "Launch Campaign" at bounding box center [156, 484] width 92 height 24
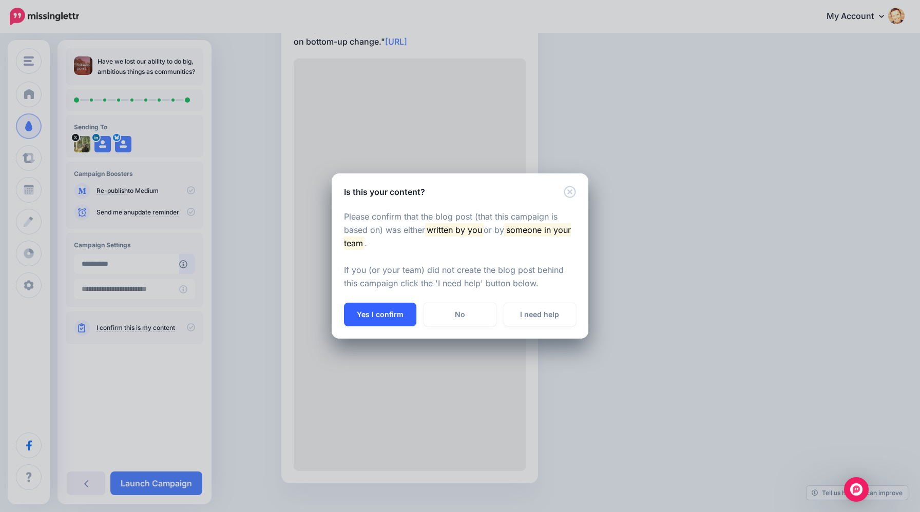
click at [395, 319] on button "Yes I confirm" at bounding box center [380, 315] width 72 height 24
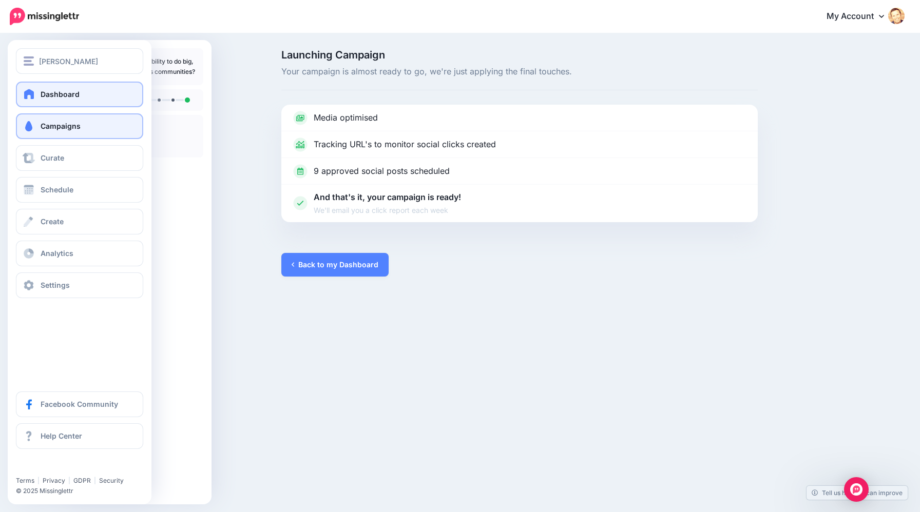
click at [30, 100] on link "Dashboard" at bounding box center [79, 95] width 127 height 26
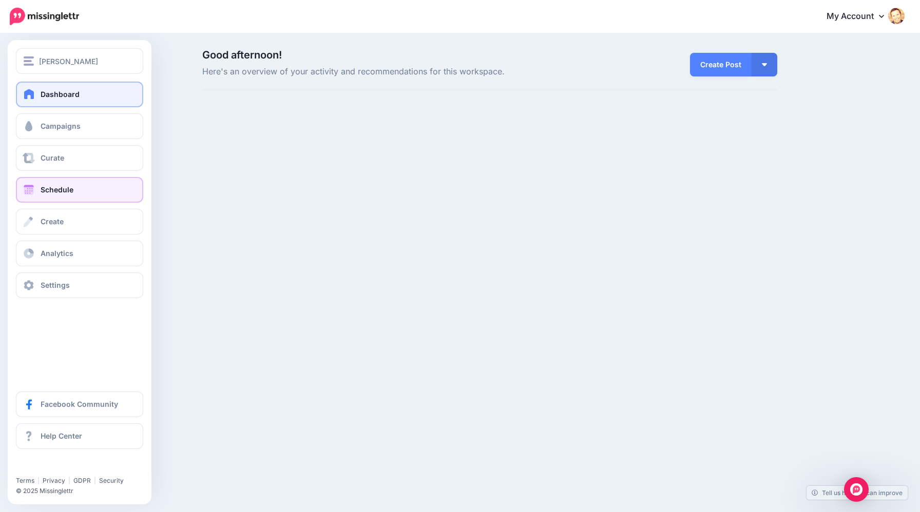
click at [64, 188] on span "Schedule" at bounding box center [57, 189] width 33 height 9
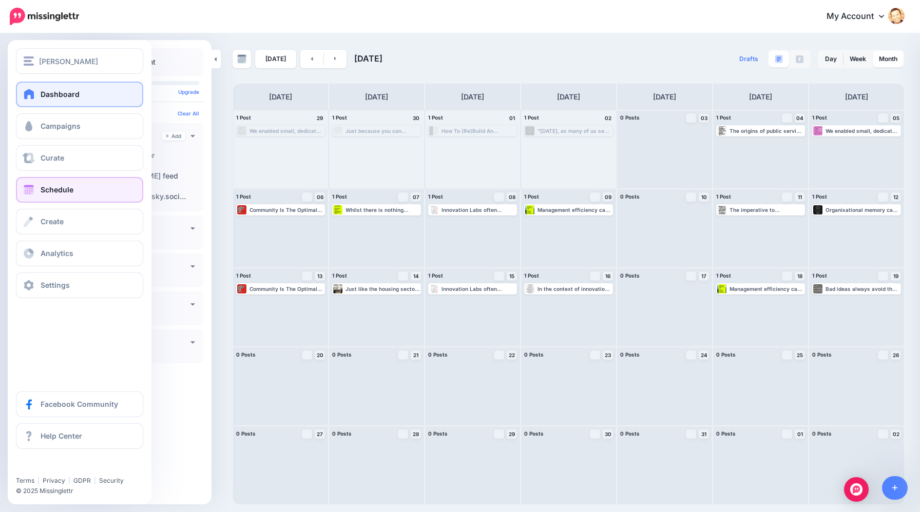
click at [31, 95] on span at bounding box center [29, 94] width 13 height 10
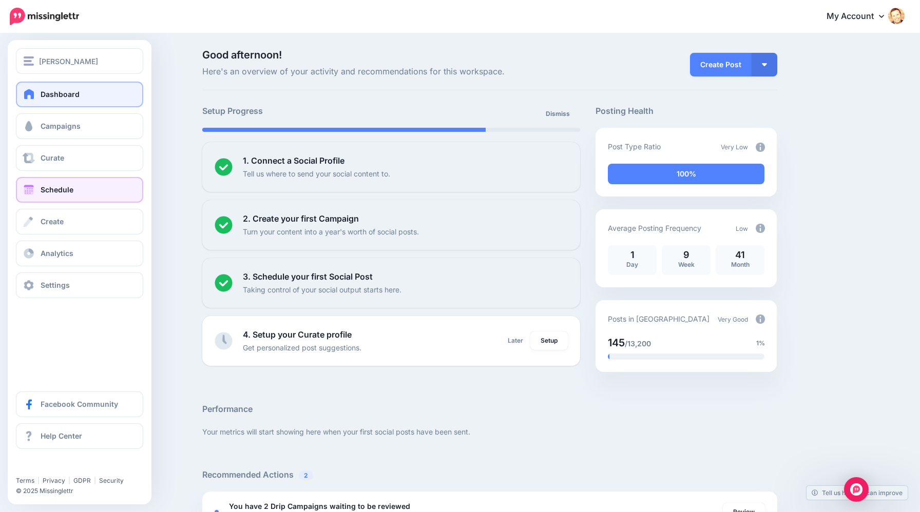
click at [70, 189] on span "Schedule" at bounding box center [57, 189] width 33 height 9
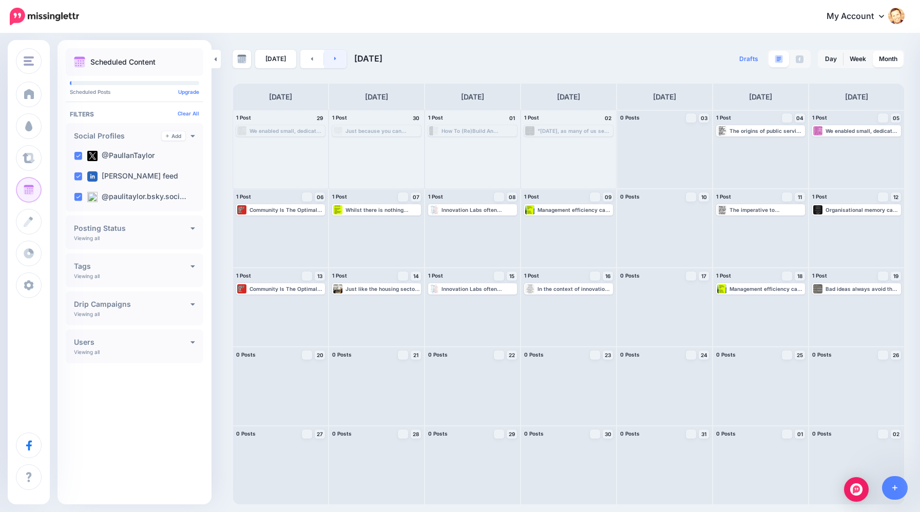
click at [335, 62] on link at bounding box center [335, 59] width 23 height 18
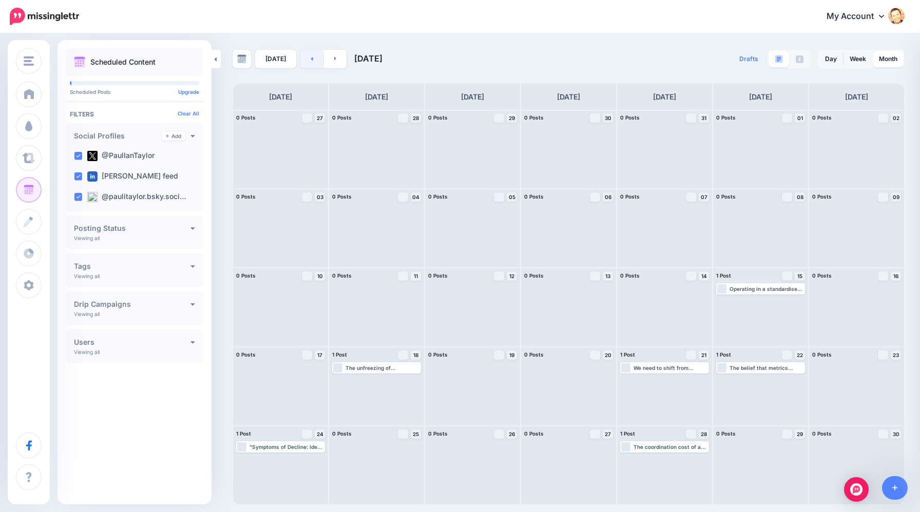
click at [306, 62] on link at bounding box center [311, 59] width 23 height 18
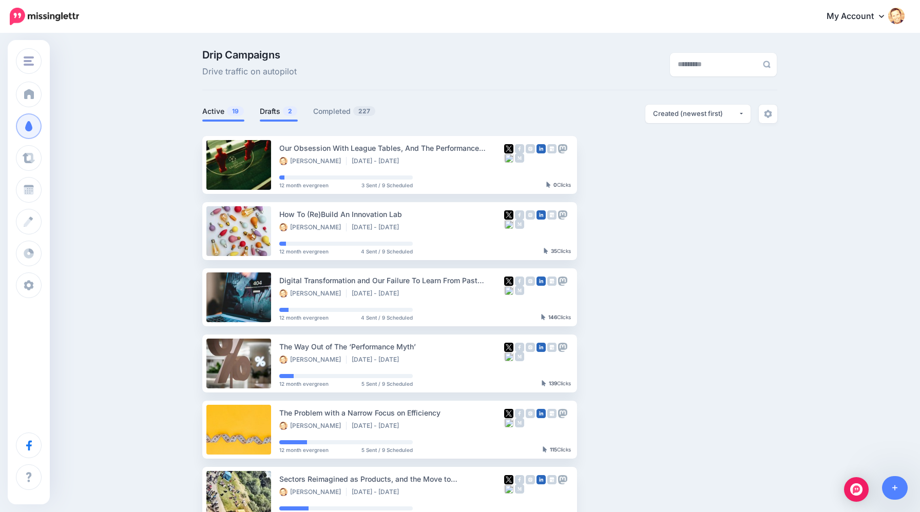
click at [289, 118] on li "Drafts 2" at bounding box center [279, 113] width 38 height 17
click at [272, 114] on link "Drafts 2" at bounding box center [279, 111] width 38 height 12
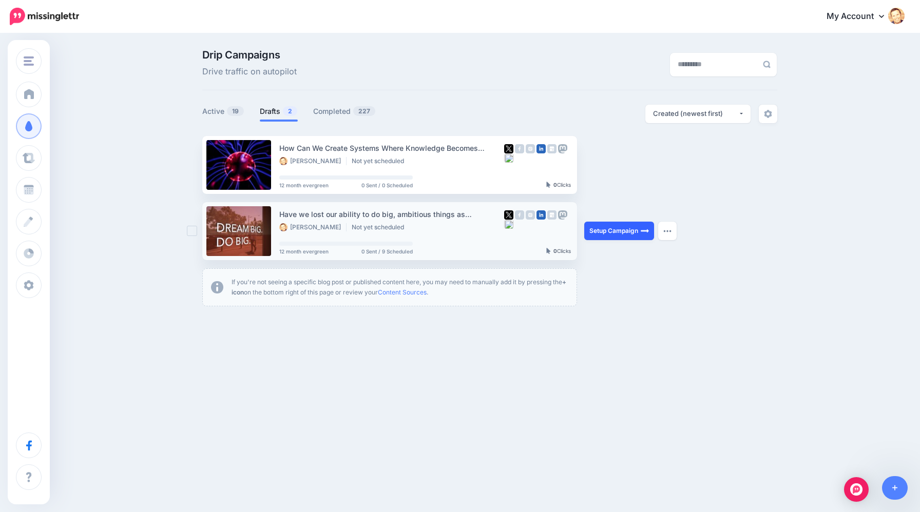
click at [615, 236] on link "Setup Campaign" at bounding box center [619, 231] width 70 height 18
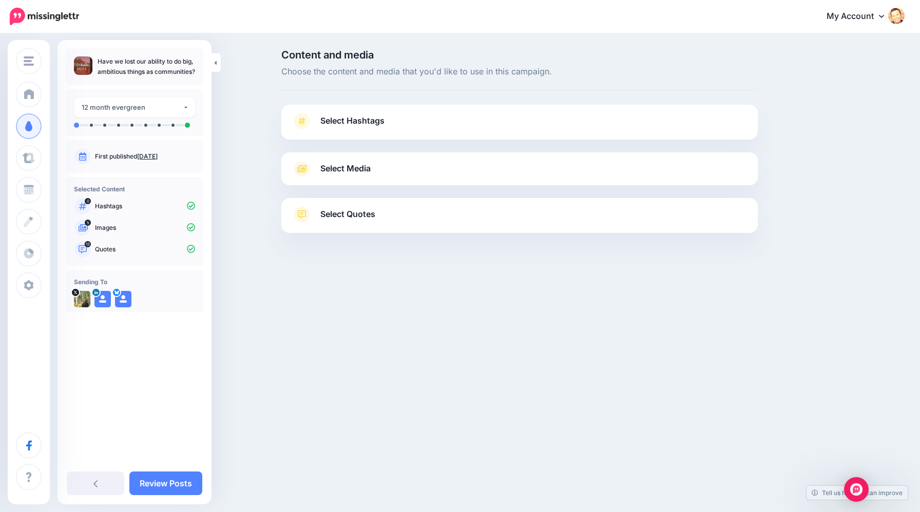
click at [385, 121] on link "Select Hashtags" at bounding box center [520, 126] width 456 height 27
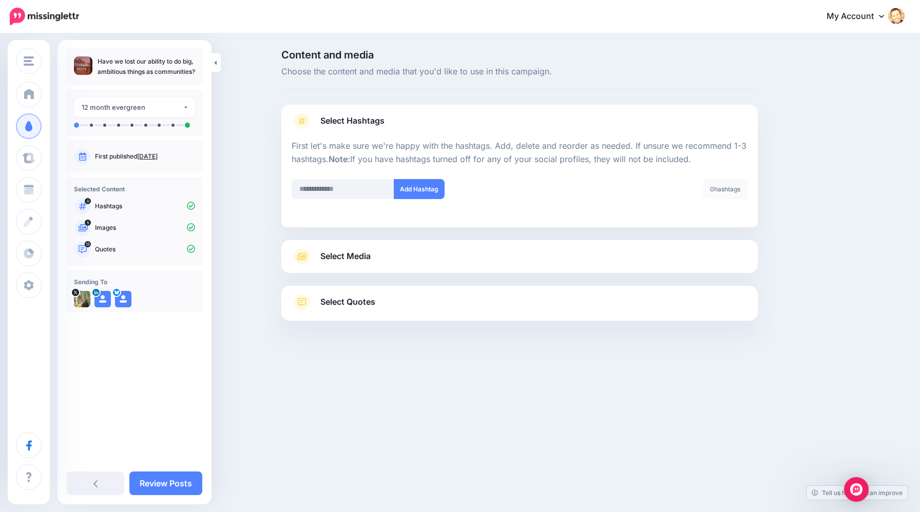
click at [361, 251] on span "Select Media" at bounding box center [345, 256] width 50 height 14
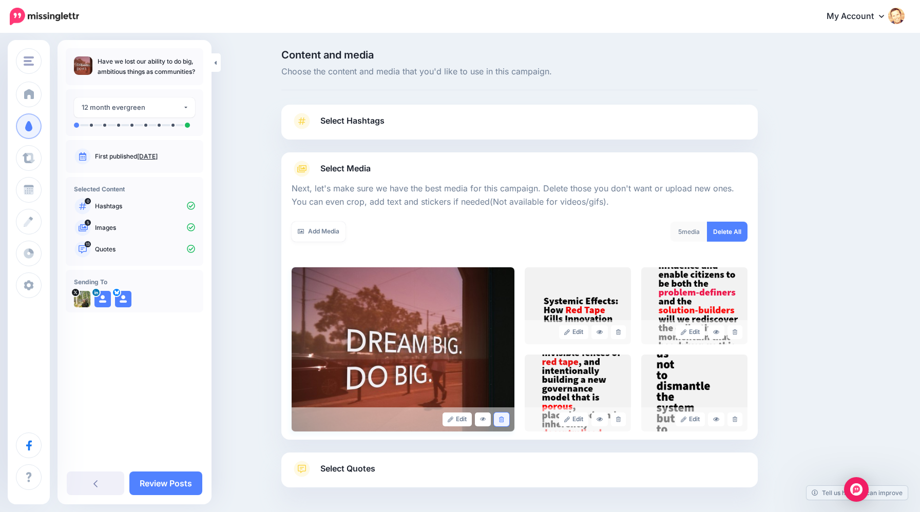
click at [505, 418] on link at bounding box center [501, 420] width 15 height 14
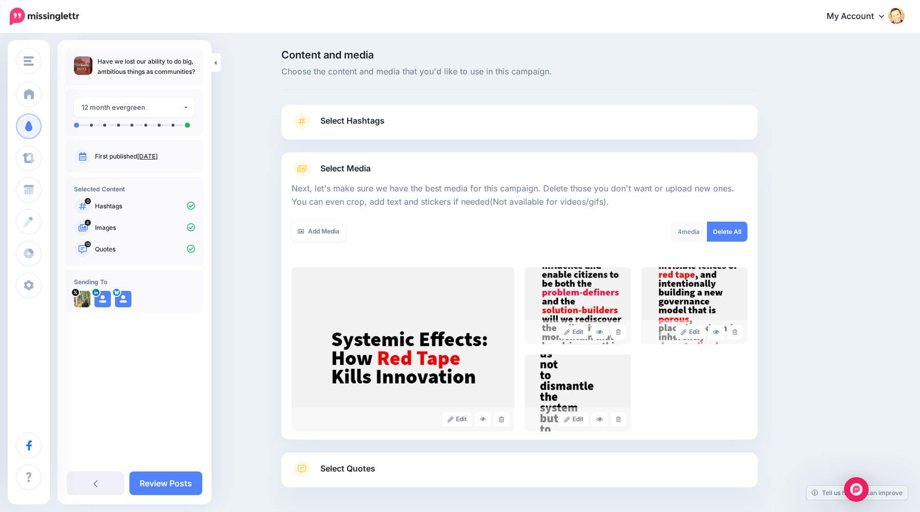
scroll to position [42, 0]
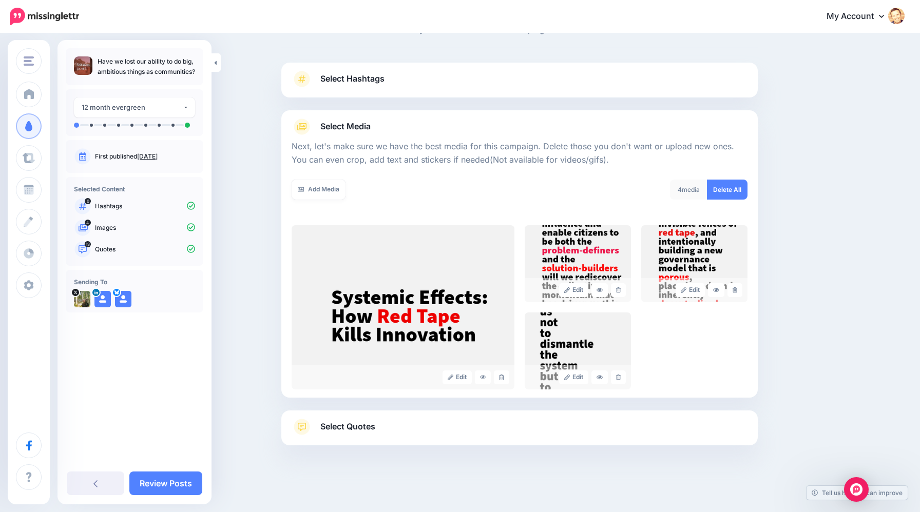
click at [606, 428] on link "Select Quotes" at bounding box center [520, 432] width 456 height 27
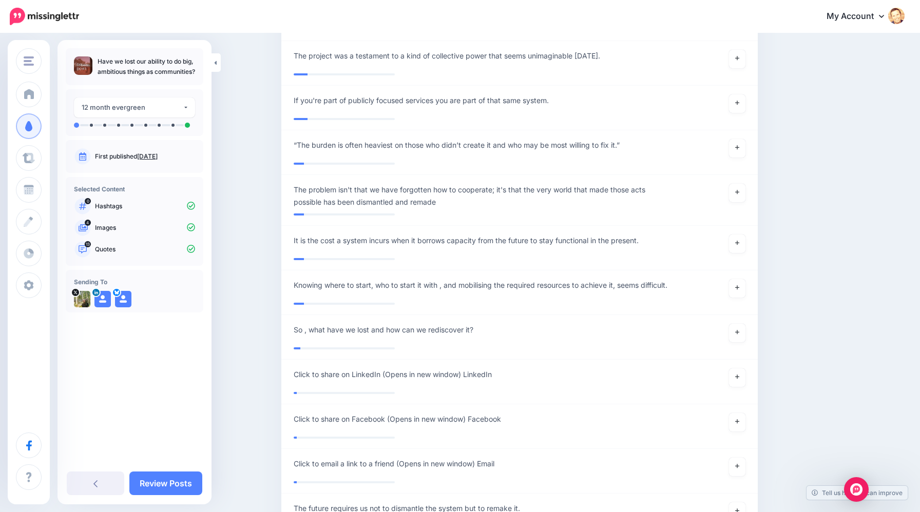
scroll to position [2107, 0]
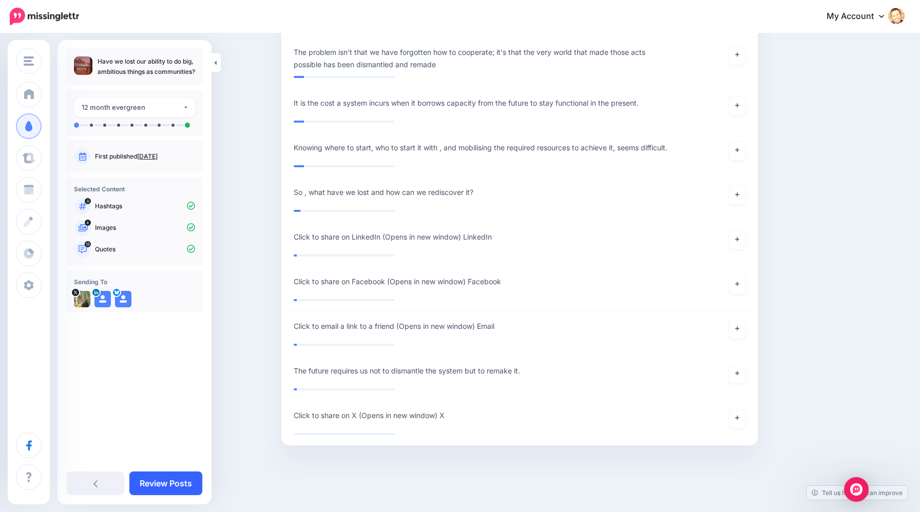
click at [177, 479] on link "Review Posts" at bounding box center [165, 484] width 73 height 24
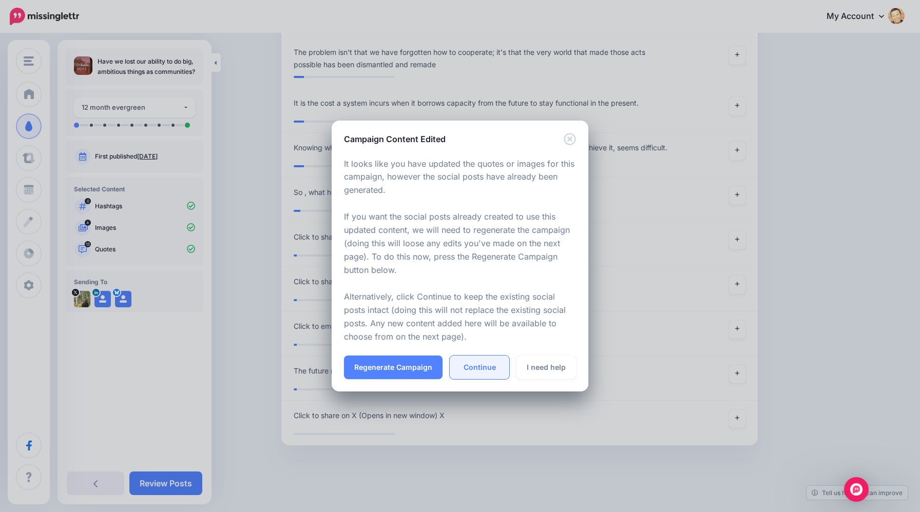
click at [483, 361] on link "Continue" at bounding box center [480, 368] width 60 height 24
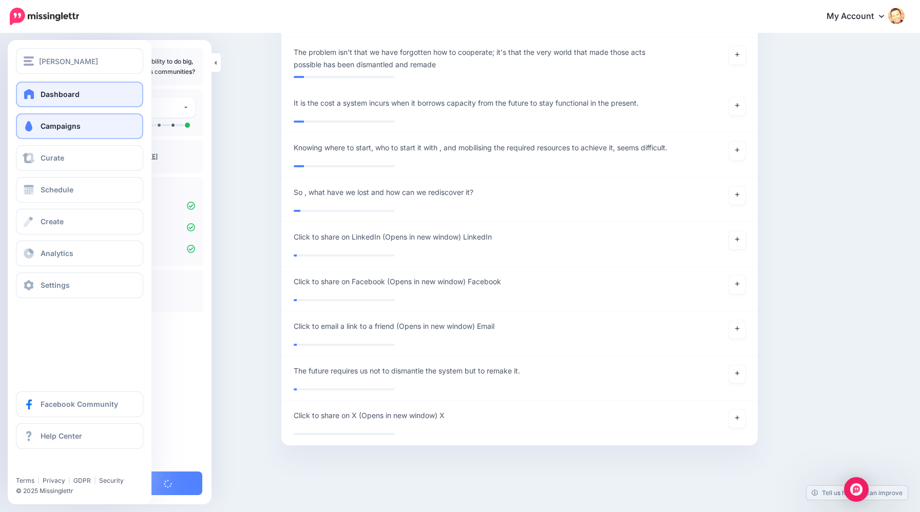
click at [33, 99] on span at bounding box center [29, 94] width 13 height 10
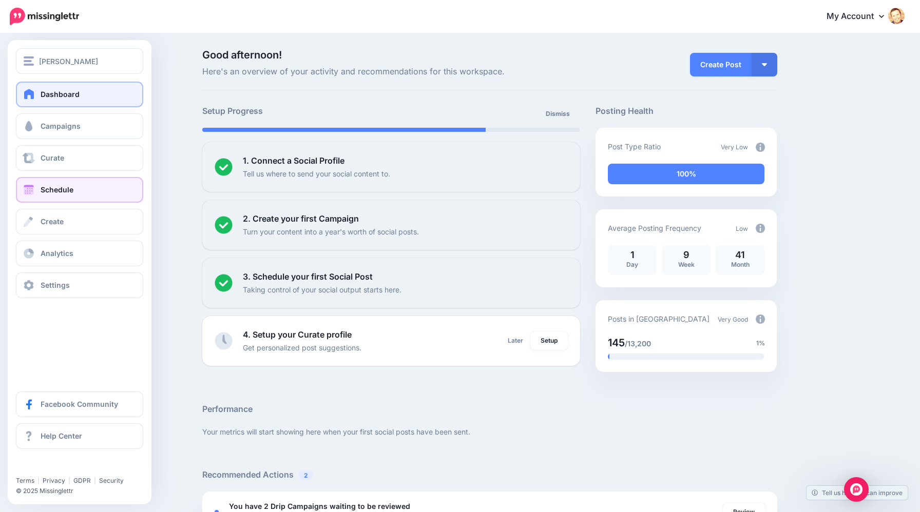
click at [29, 188] on span at bounding box center [28, 190] width 13 height 10
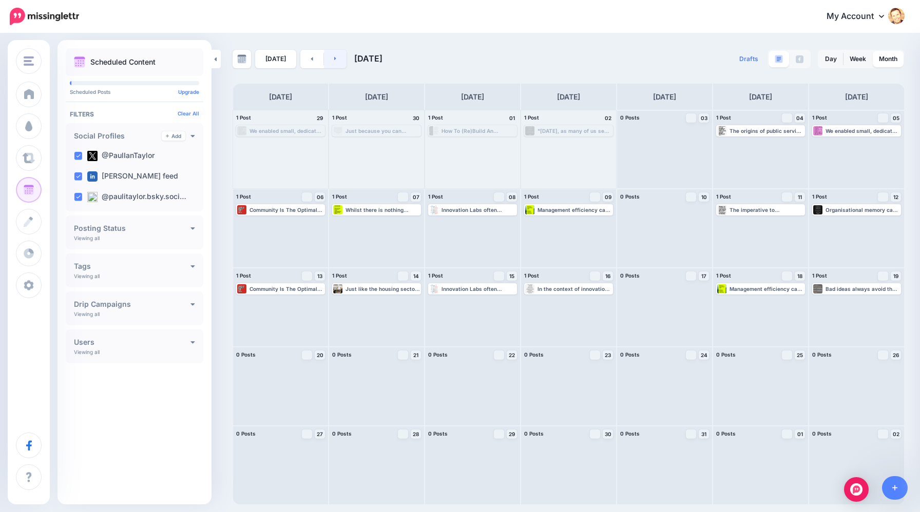
click at [336, 60] on link at bounding box center [335, 59] width 23 height 18
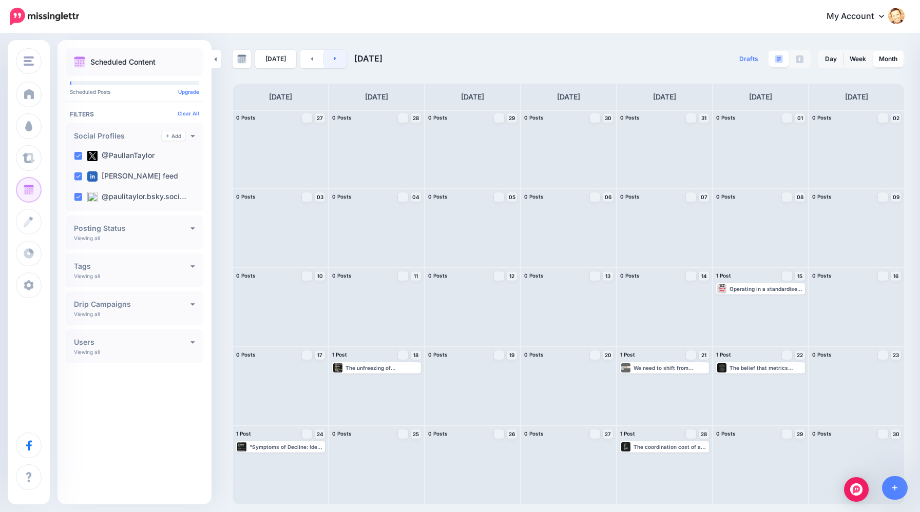
click at [336, 60] on link at bounding box center [335, 59] width 23 height 18
click at [307, 63] on link at bounding box center [311, 59] width 23 height 18
click at [308, 62] on link at bounding box center [311, 59] width 23 height 18
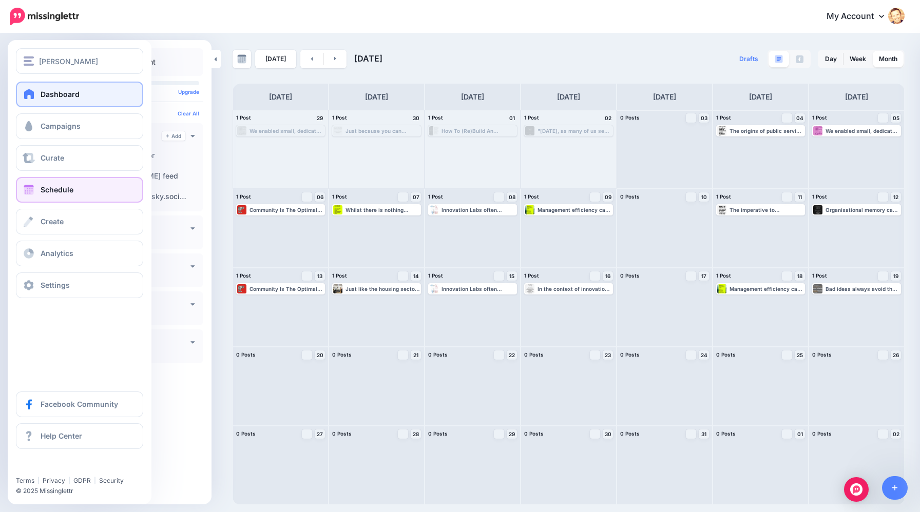
click at [32, 104] on link "Dashboard" at bounding box center [79, 95] width 127 height 26
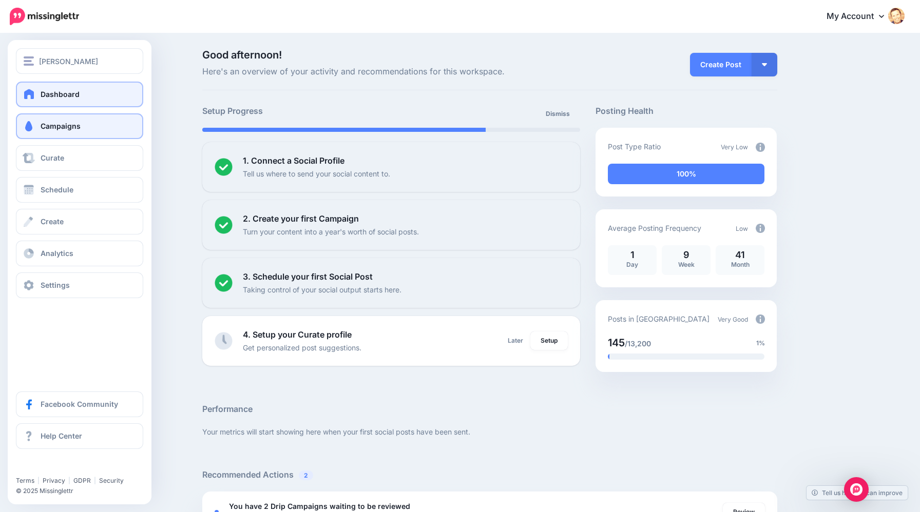
click at [44, 121] on link "Campaigns" at bounding box center [79, 126] width 127 height 26
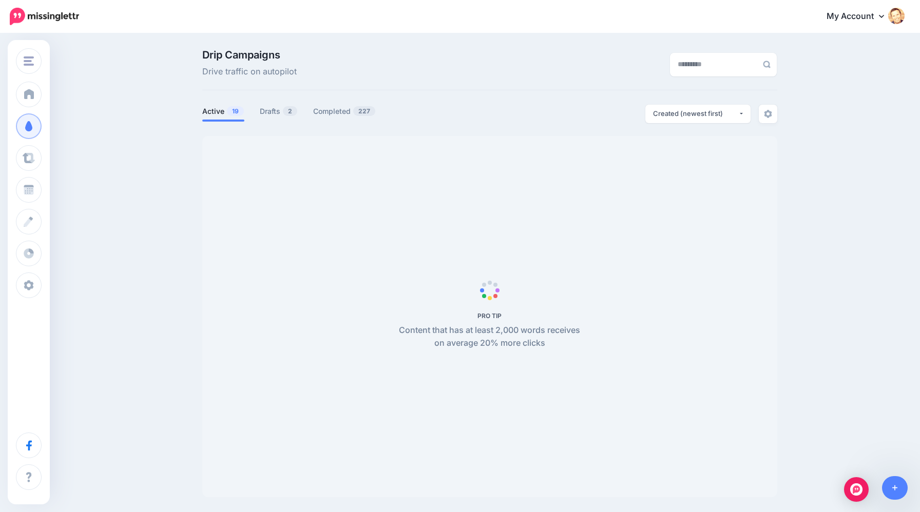
scroll to position [1, 0]
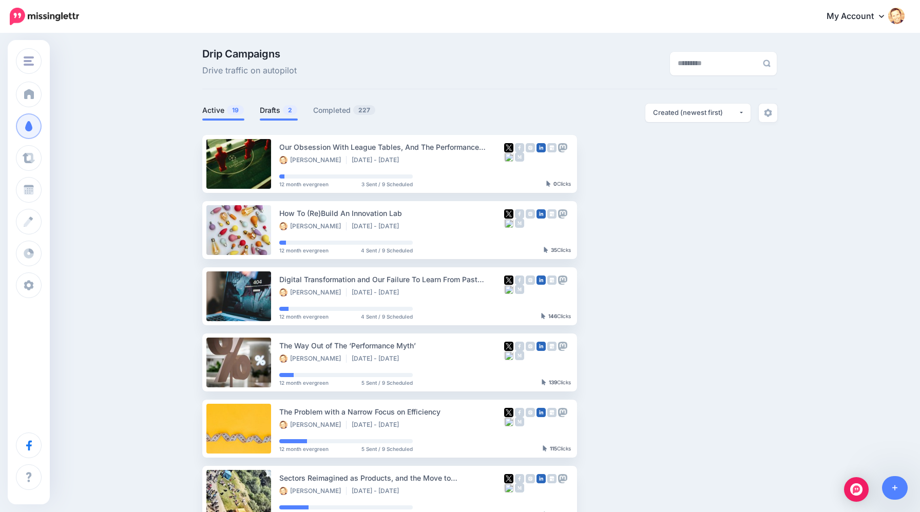
click at [270, 114] on link "Drafts 2" at bounding box center [279, 110] width 38 height 12
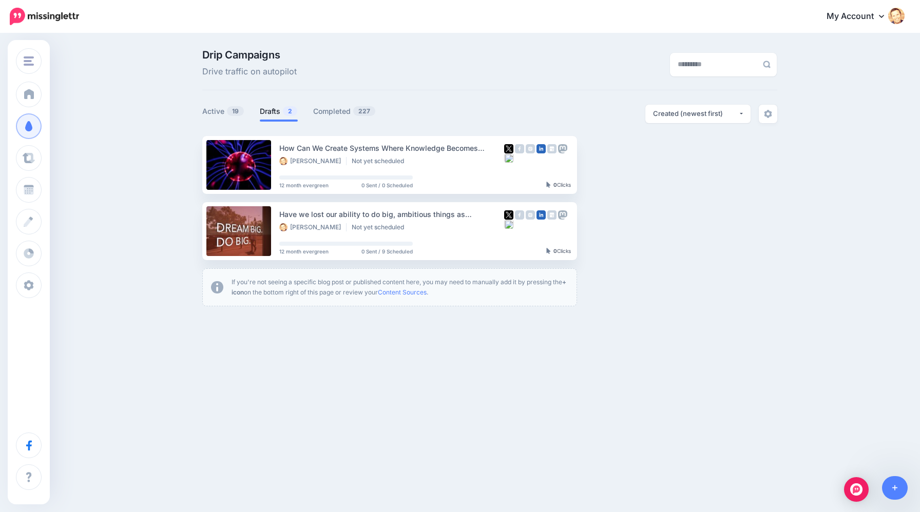
scroll to position [0, 0]
click at [600, 230] on link "Setup Campaign" at bounding box center [619, 231] width 70 height 18
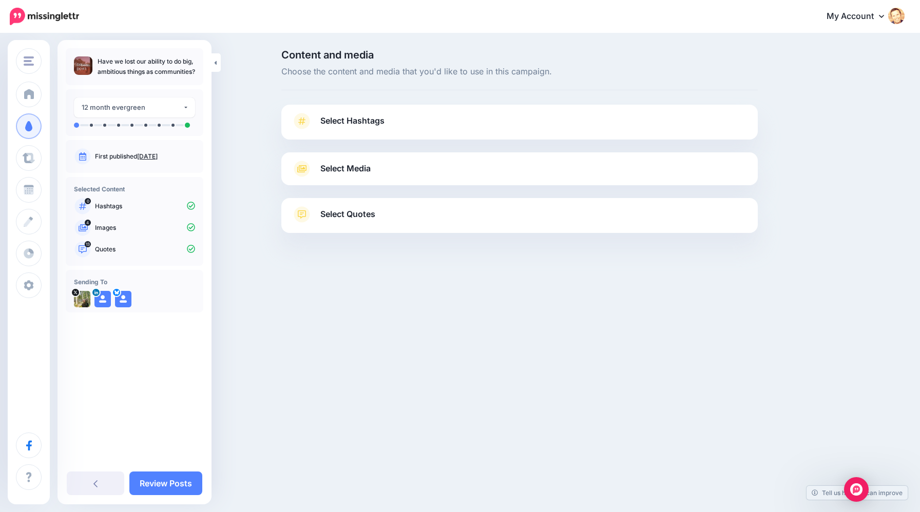
click at [352, 122] on span "Select Hashtags" at bounding box center [352, 121] width 64 height 14
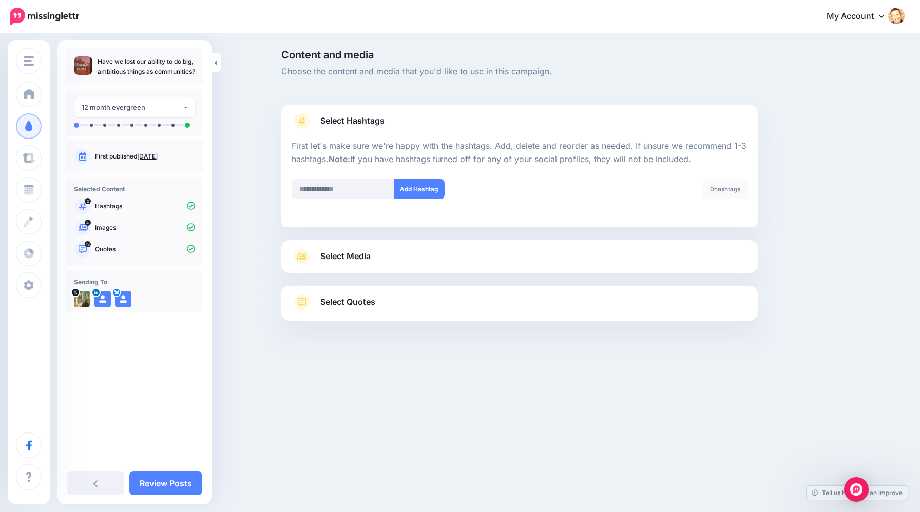
click at [351, 258] on span "Select Media" at bounding box center [345, 256] width 50 height 14
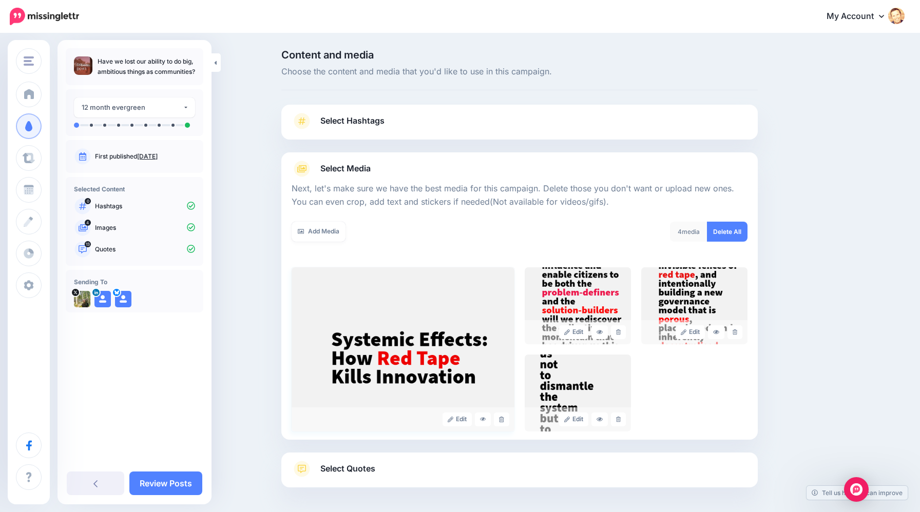
scroll to position [42, 0]
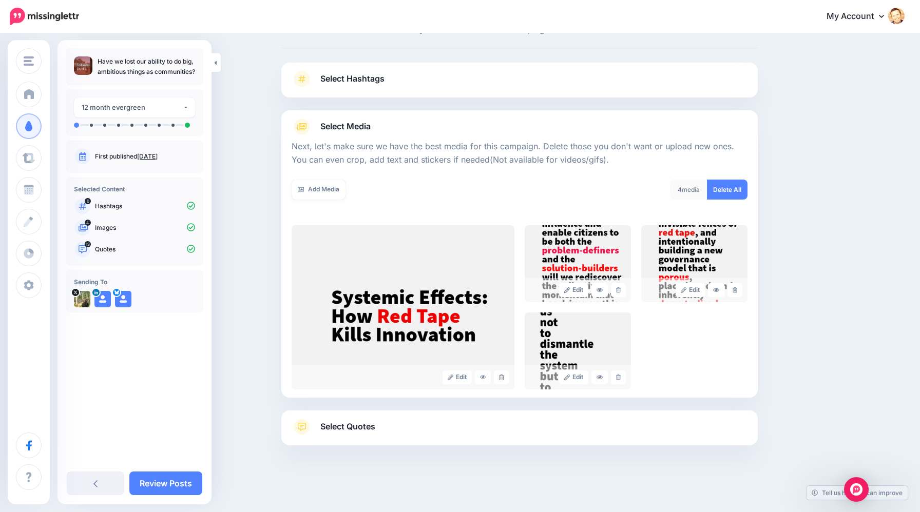
click at [367, 431] on span "Select Quotes" at bounding box center [347, 427] width 55 height 14
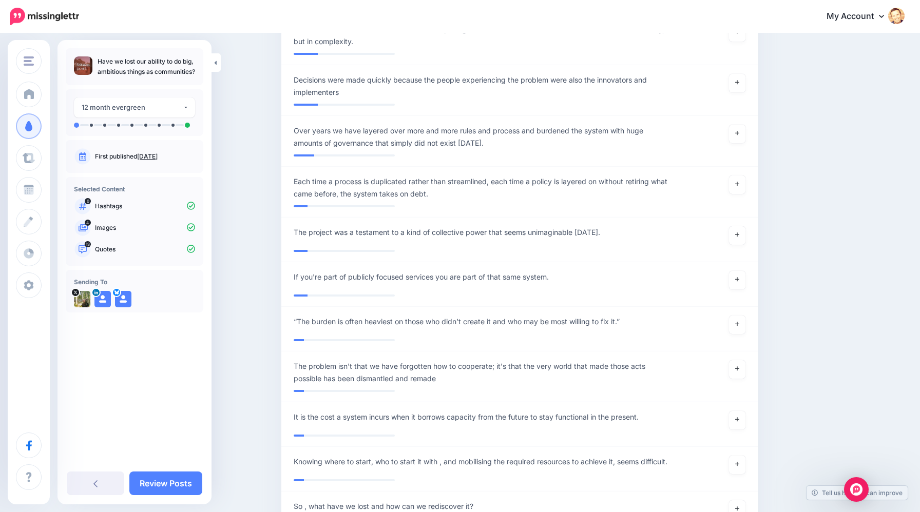
scroll to position [2107, 0]
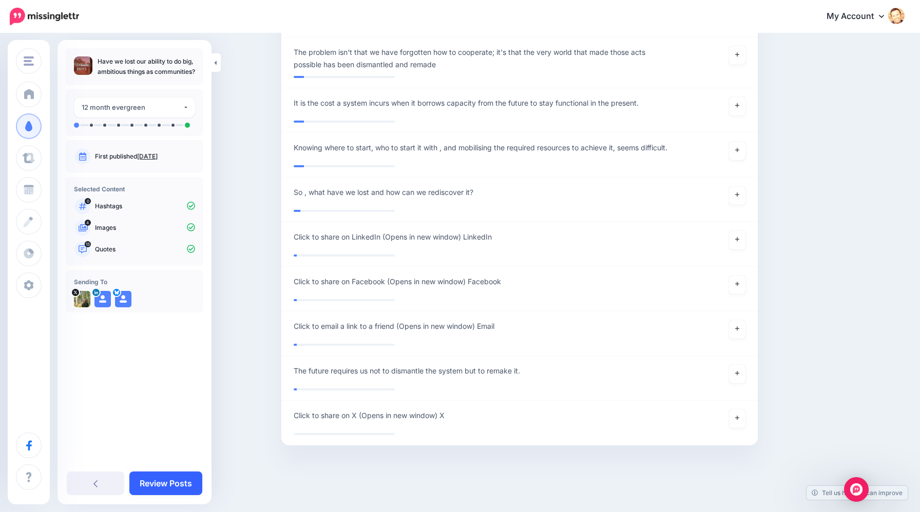
click at [175, 486] on link "Review Posts" at bounding box center [165, 484] width 73 height 24
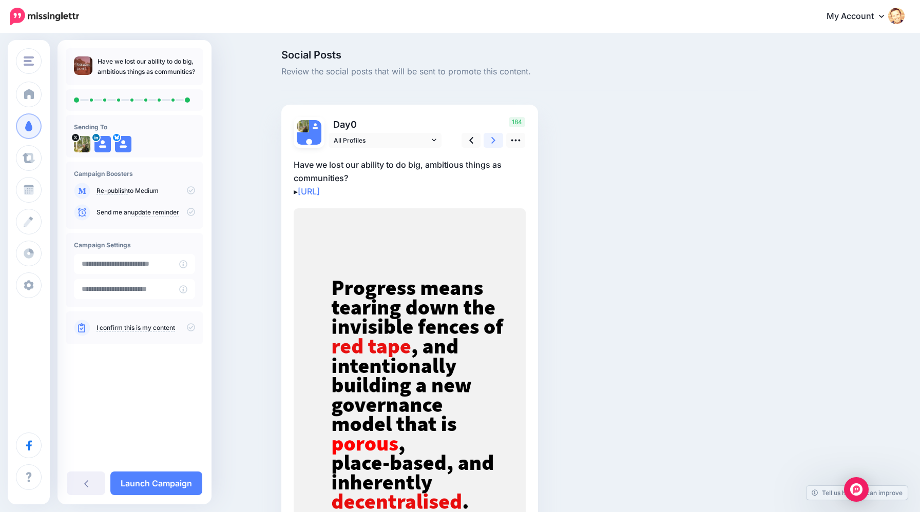
click at [495, 144] on link at bounding box center [494, 140] width 20 height 15
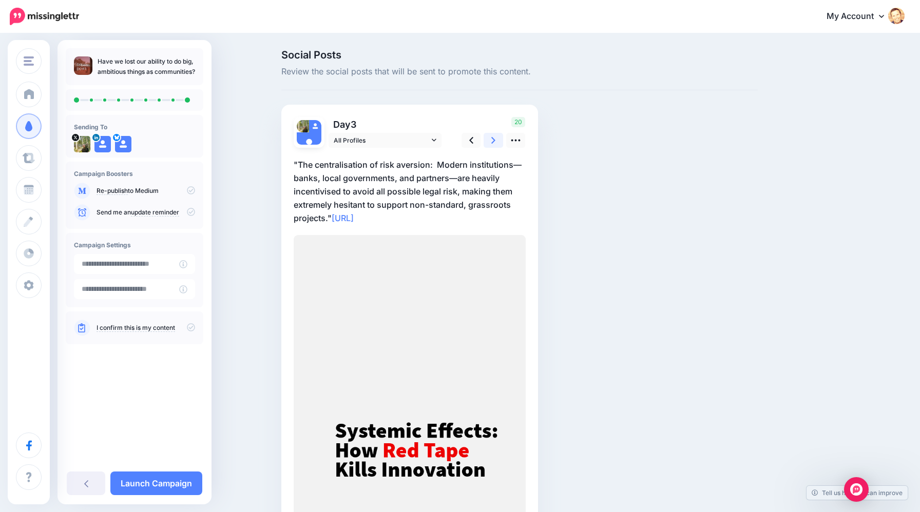
click at [495, 144] on link at bounding box center [494, 140] width 20 height 15
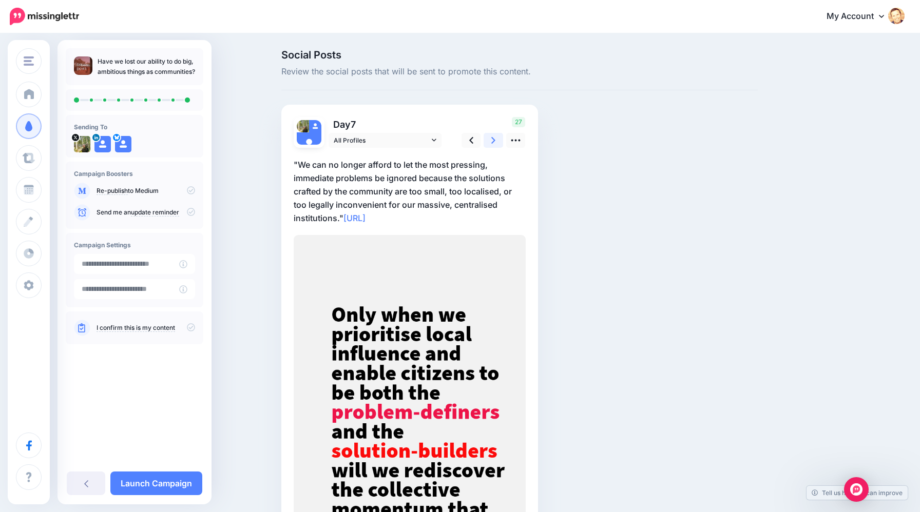
click at [495, 144] on link at bounding box center [494, 140] width 20 height 15
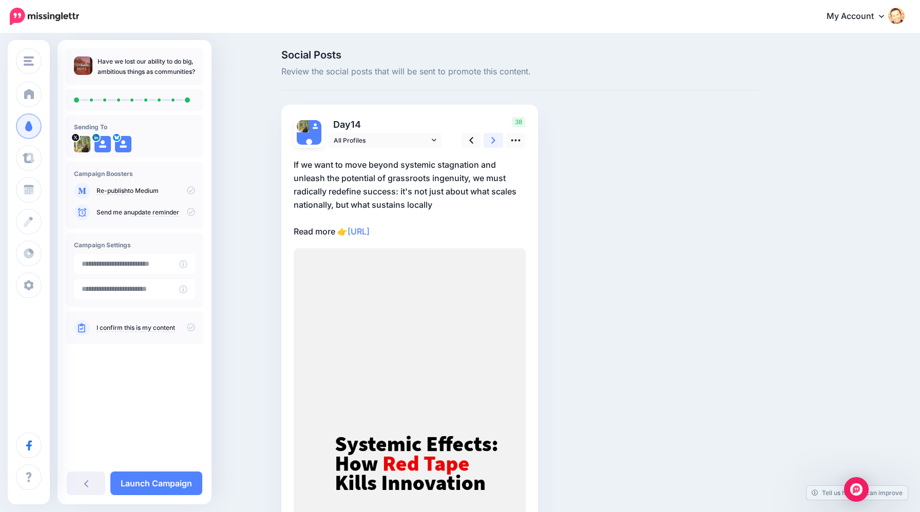
click at [495, 144] on link at bounding box center [494, 140] width 20 height 15
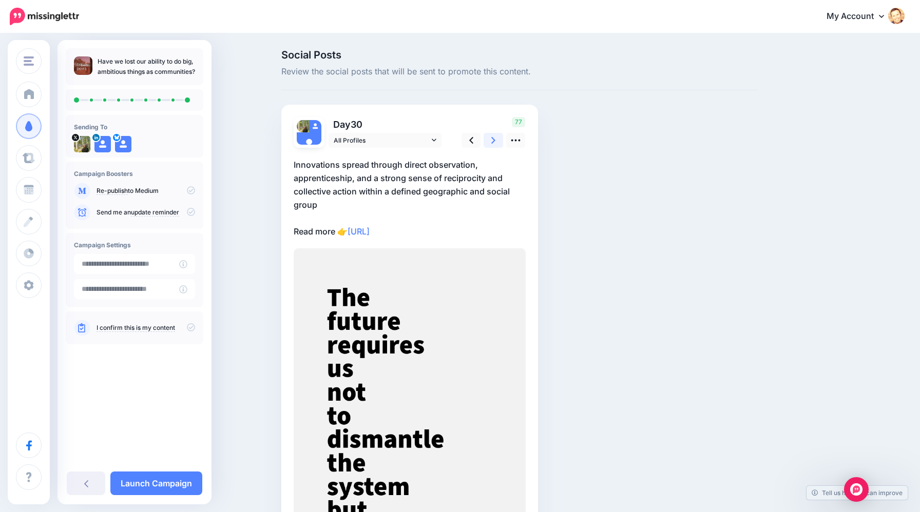
click at [495, 144] on link at bounding box center [494, 140] width 20 height 15
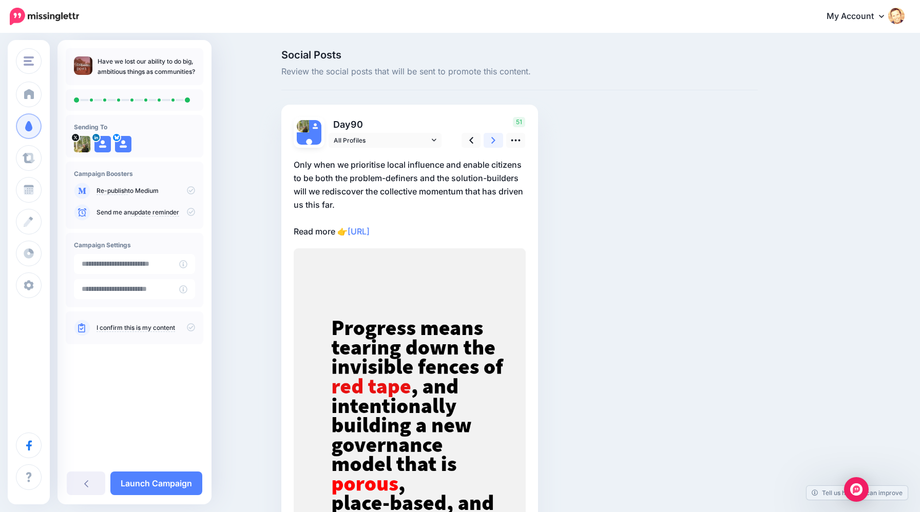
click at [495, 144] on link at bounding box center [494, 140] width 20 height 15
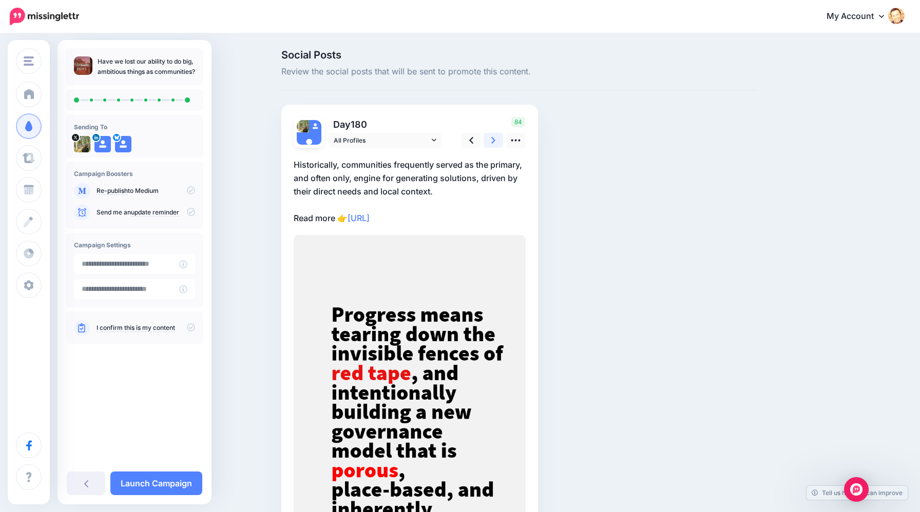
click at [495, 144] on link at bounding box center [494, 140] width 20 height 15
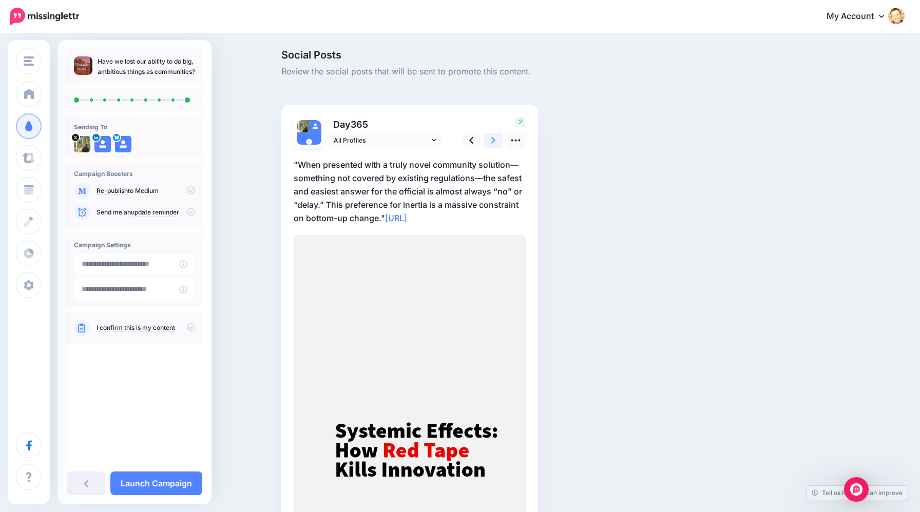
click at [495, 144] on link at bounding box center [494, 140] width 20 height 15
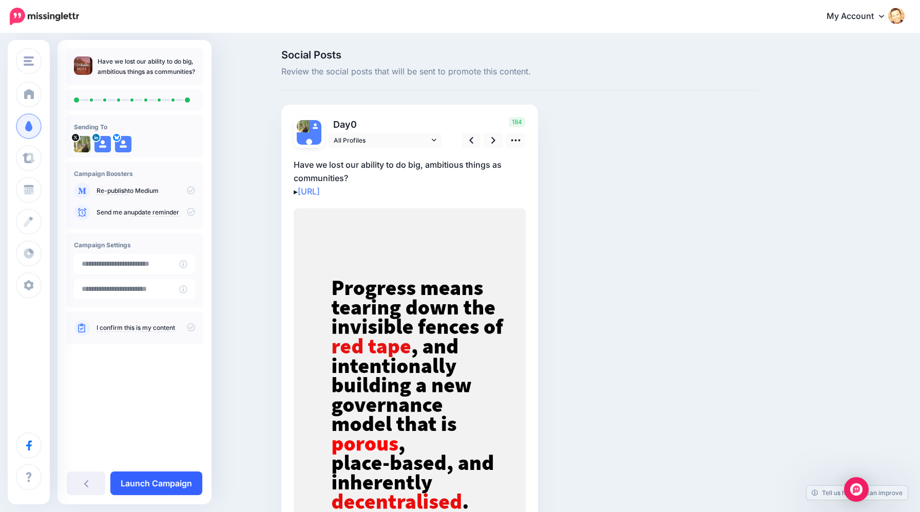
click at [166, 483] on link "Launch Campaign" at bounding box center [156, 484] width 92 height 24
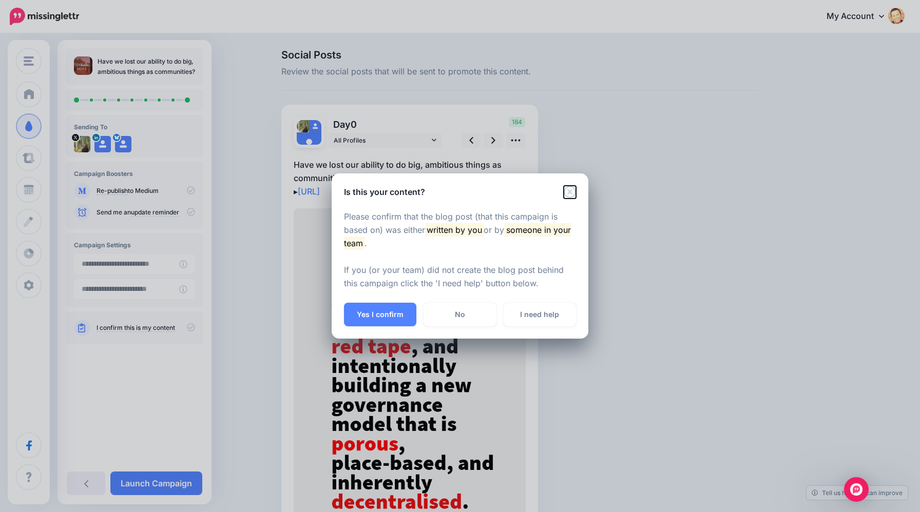
click at [570, 192] on icon "Close" at bounding box center [570, 192] width 12 height 12
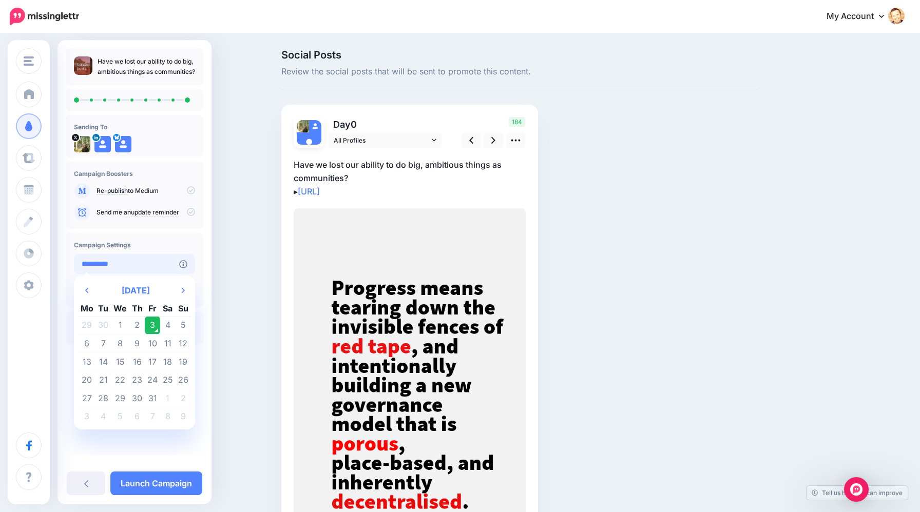
click at [175, 264] on input "**********" at bounding box center [126, 264] width 105 height 20
click at [169, 324] on td "4" at bounding box center [167, 325] width 15 height 18
type input "**********"
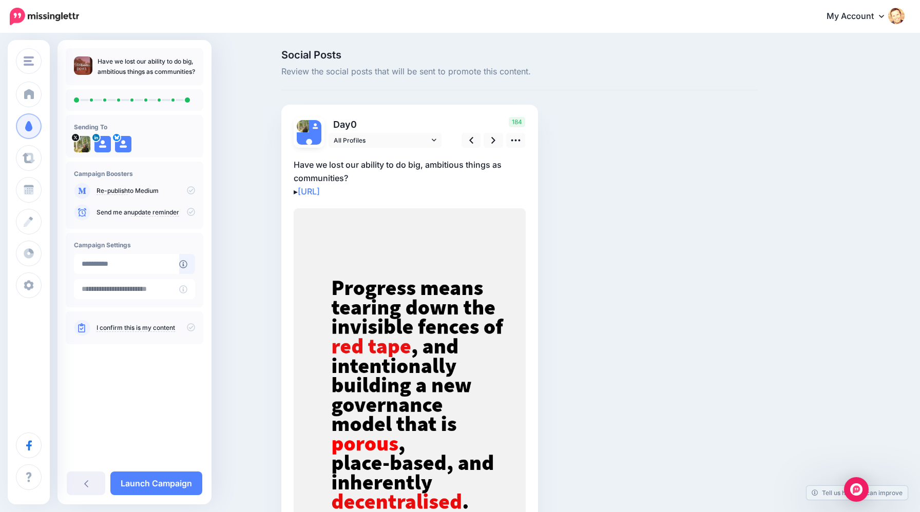
click at [181, 329] on p "I confirm this is my content" at bounding box center [146, 327] width 99 height 9
click at [191, 326] on icon at bounding box center [191, 327] width 8 height 8
click at [174, 483] on link "Launch Campaign" at bounding box center [156, 484] width 92 height 24
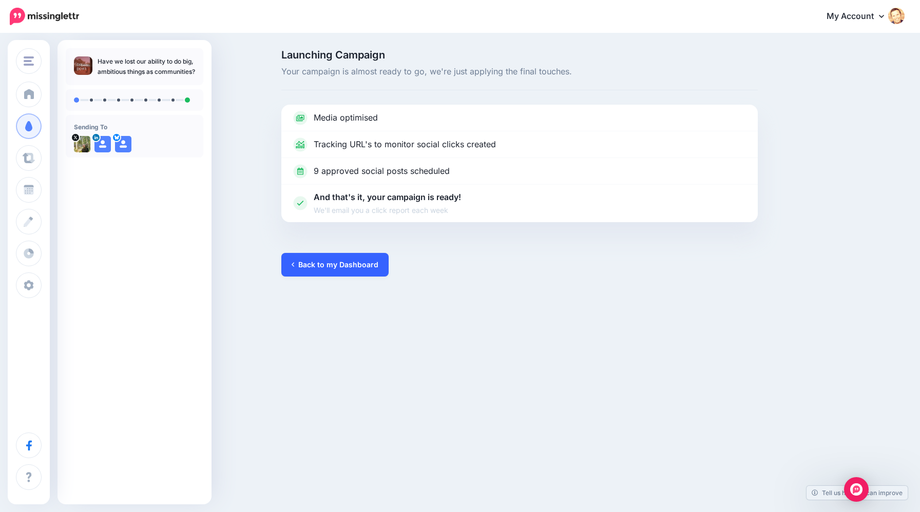
click at [302, 259] on link "Back to my Dashboard" at bounding box center [334, 265] width 107 height 24
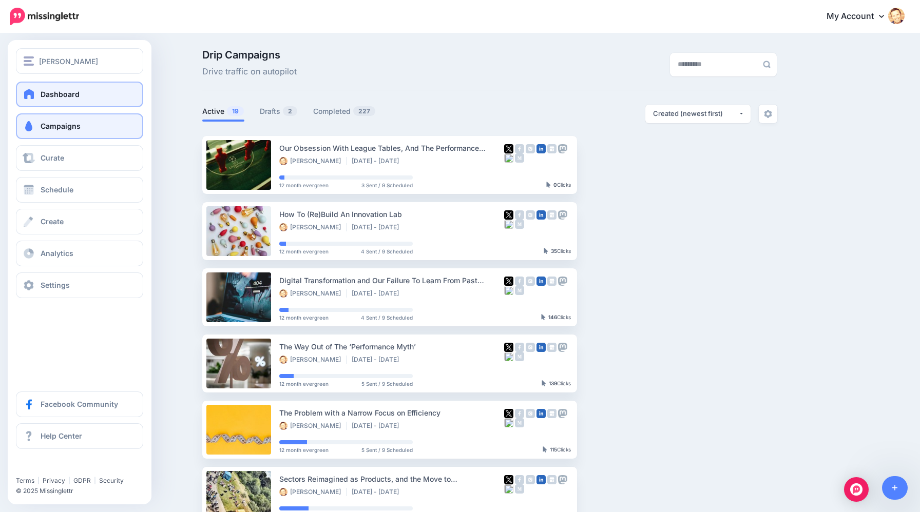
click at [27, 94] on span at bounding box center [29, 94] width 13 height 10
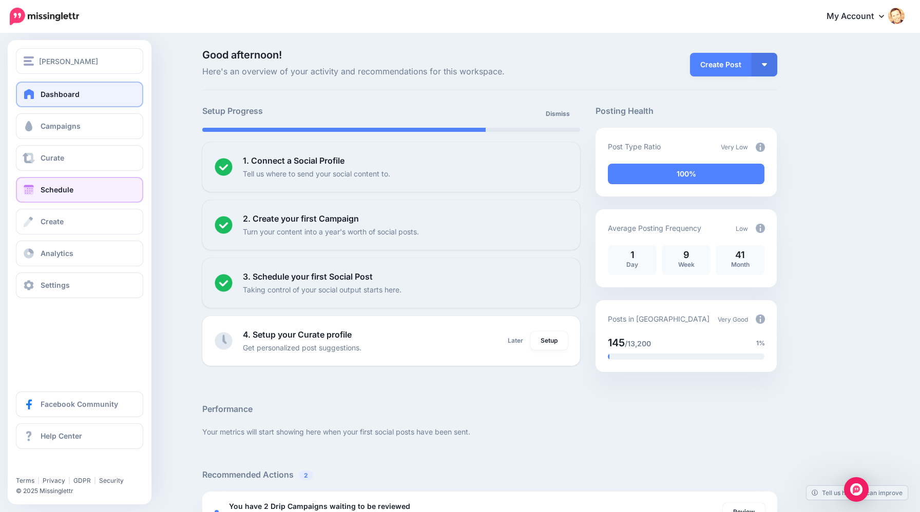
click at [35, 186] on link "Schedule" at bounding box center [79, 190] width 127 height 26
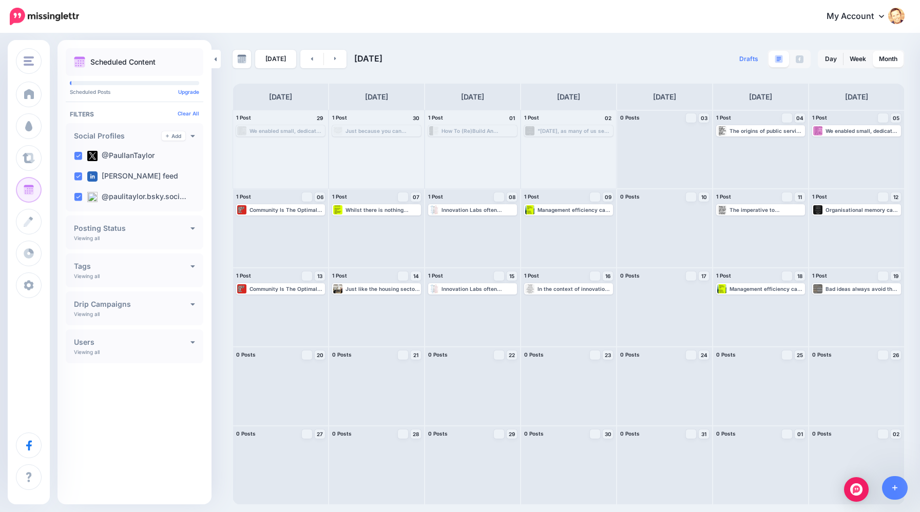
click at [880, 21] on link "My Account" at bounding box center [860, 16] width 88 height 25
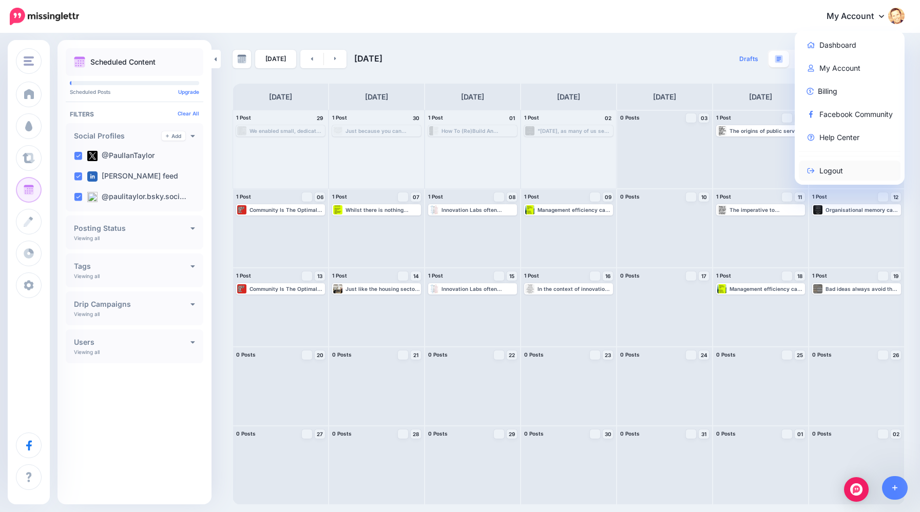
click at [833, 167] on link "Logout" at bounding box center [850, 171] width 102 height 20
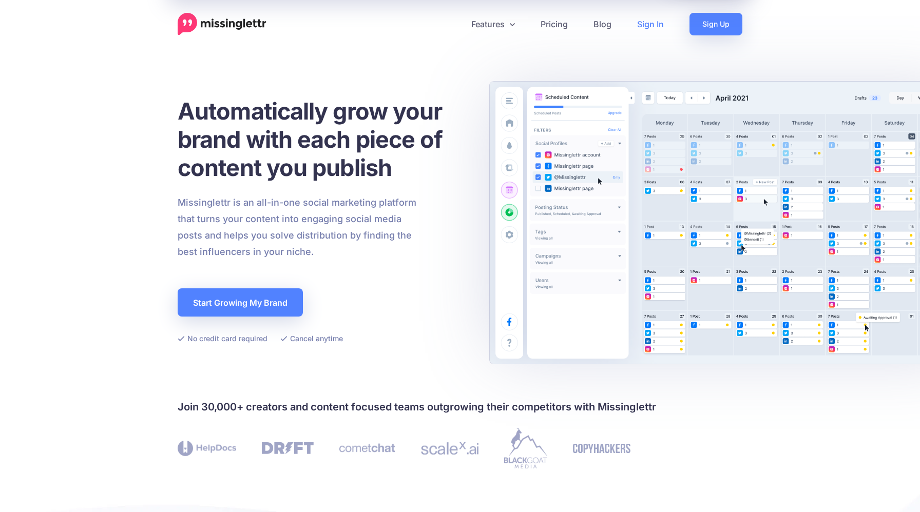
click at [649, 26] on link "Sign In" at bounding box center [650, 24] width 52 height 23
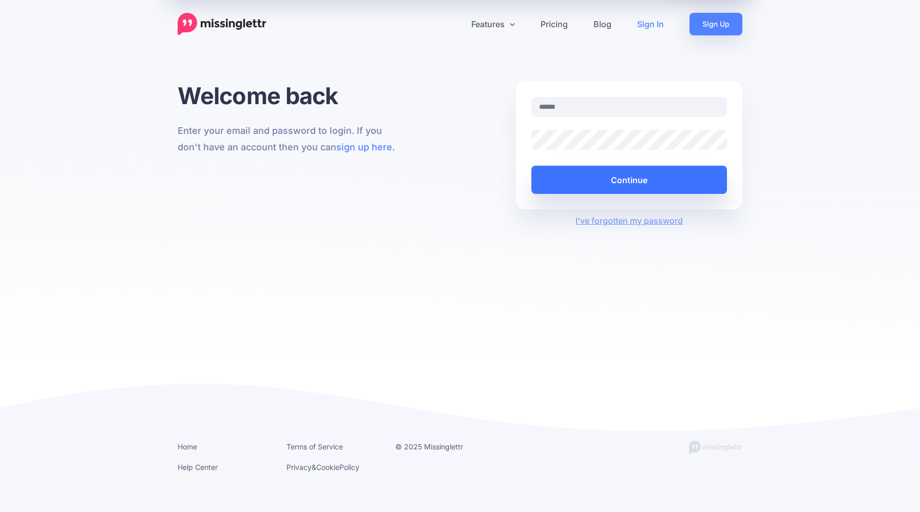
type input "**********"
click at [622, 184] on button "Continue" at bounding box center [629, 180] width 196 height 28
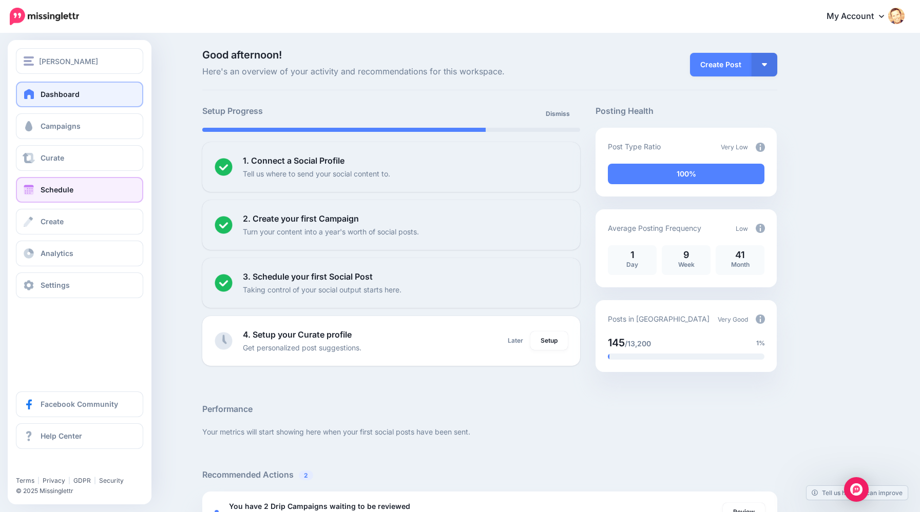
click at [47, 189] on span "Schedule" at bounding box center [57, 189] width 33 height 9
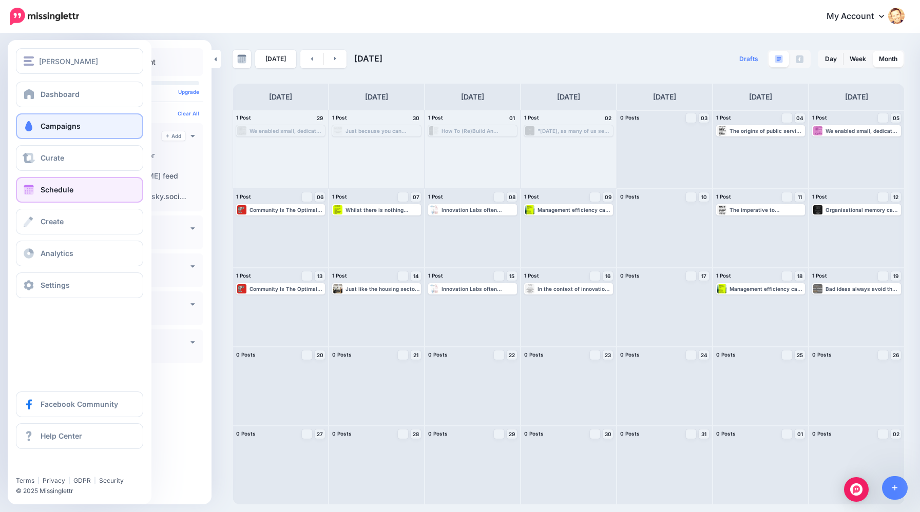
click at [68, 130] on span "Campaigns" at bounding box center [61, 126] width 40 height 9
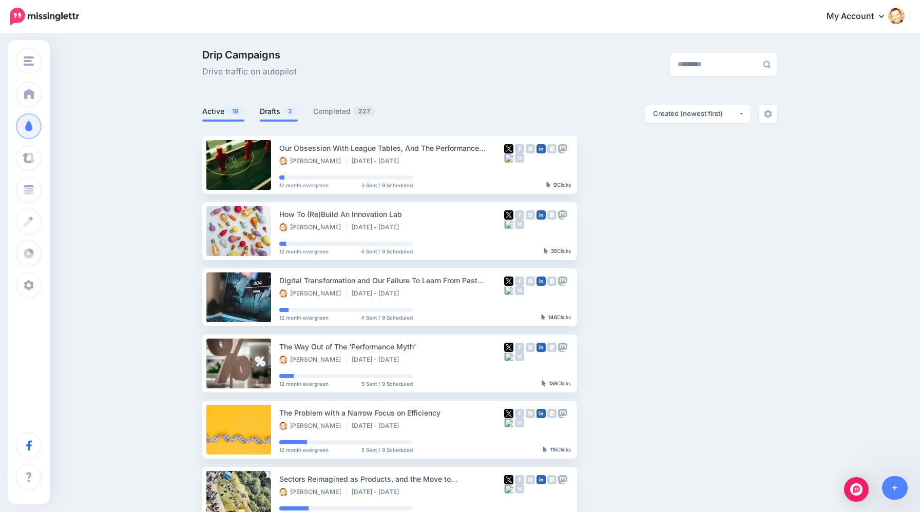
click at [271, 109] on link "Drafts 2" at bounding box center [279, 111] width 38 height 12
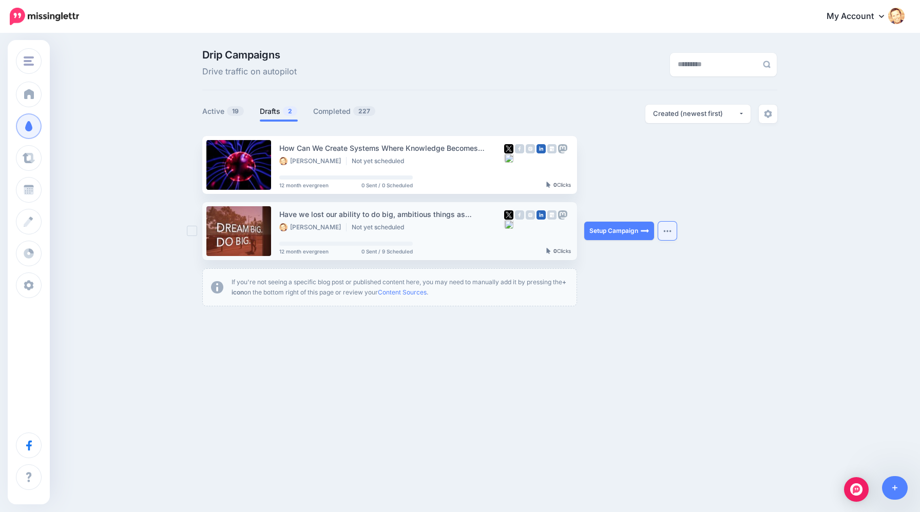
click at [666, 231] on img "button" at bounding box center [667, 230] width 8 height 3
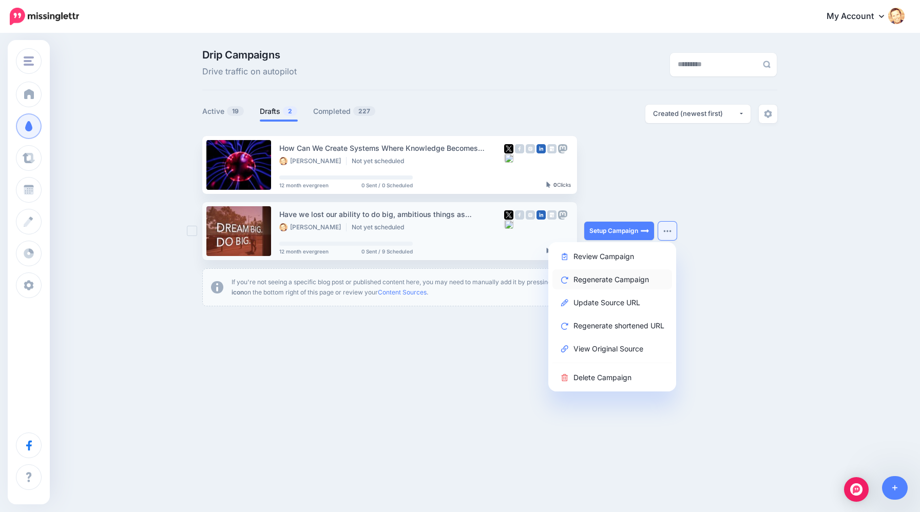
click at [639, 278] on link "Regenerate Campaign" at bounding box center [612, 280] width 120 height 20
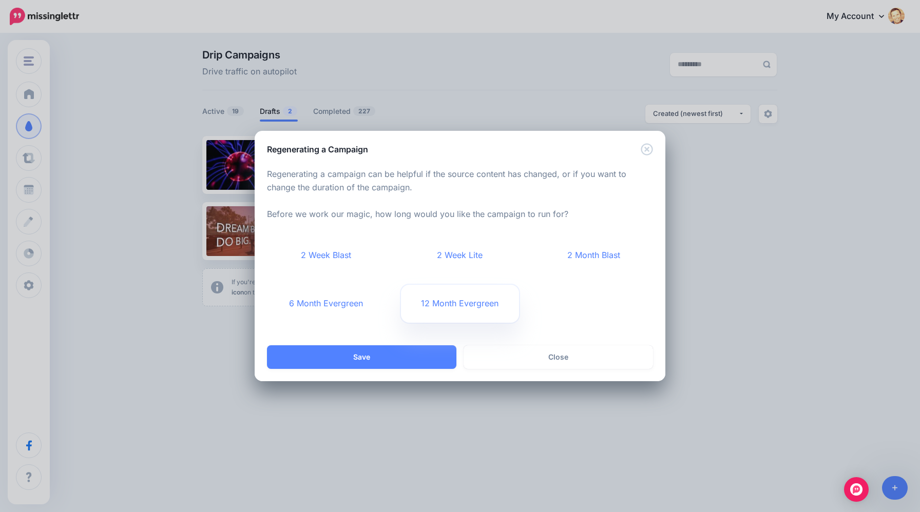
click at [475, 305] on link "12 Month Evergreen" at bounding box center [460, 304] width 119 height 38
click at [409, 349] on button "Save" at bounding box center [361, 357] width 189 height 24
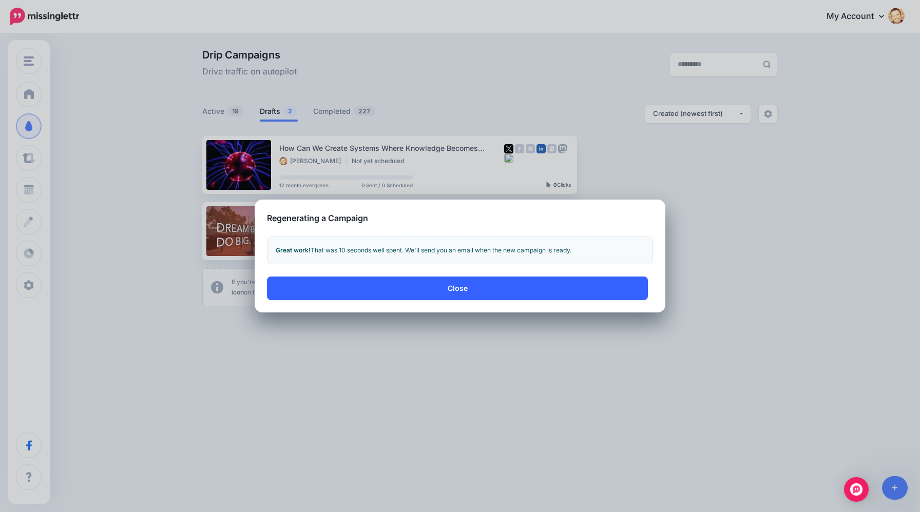
click at [456, 286] on button "Close" at bounding box center [457, 289] width 381 height 24
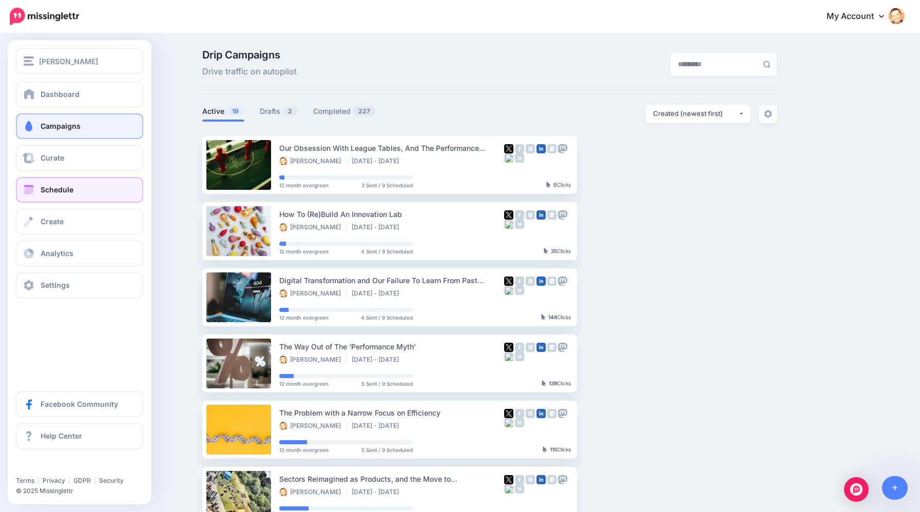
click at [56, 177] on link "Schedule" at bounding box center [79, 190] width 127 height 26
click at [57, 184] on link "Schedule" at bounding box center [79, 190] width 127 height 26
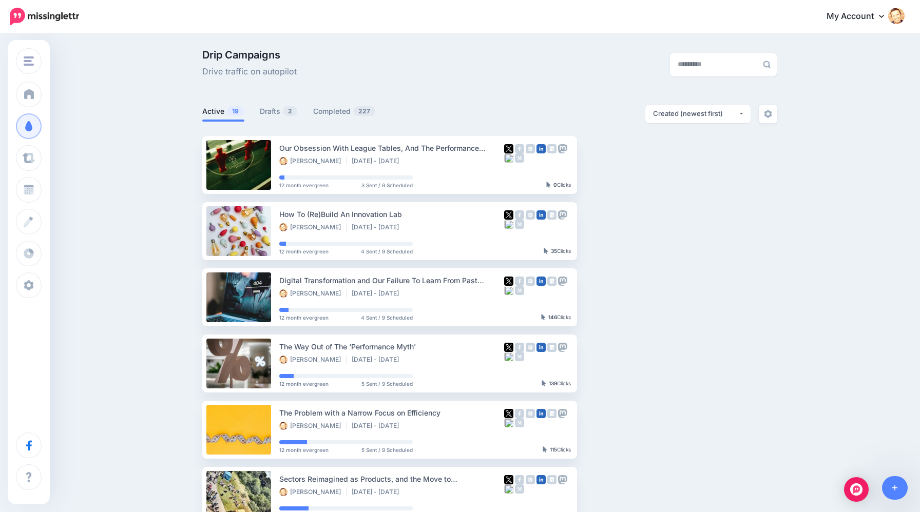
click at [201, 118] on div "Drip Campaigns Drive traffic on autopilot Active 19 2" at bounding box center [490, 445] width 590 height 790
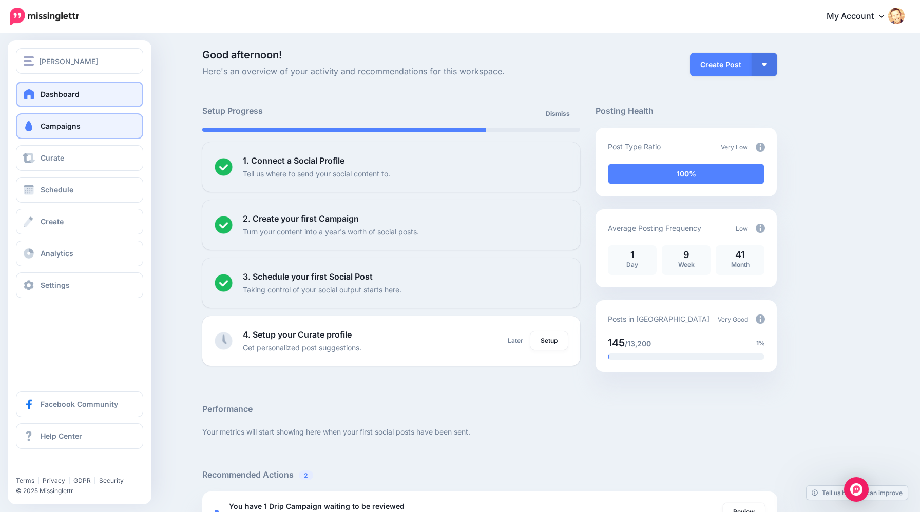
click at [44, 126] on span "Campaigns" at bounding box center [61, 126] width 40 height 9
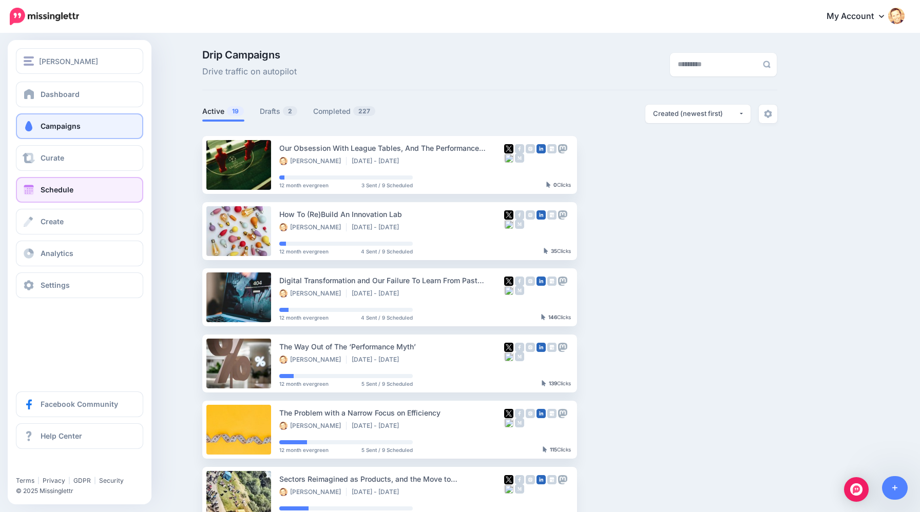
click at [48, 181] on link "Schedule" at bounding box center [79, 190] width 127 height 26
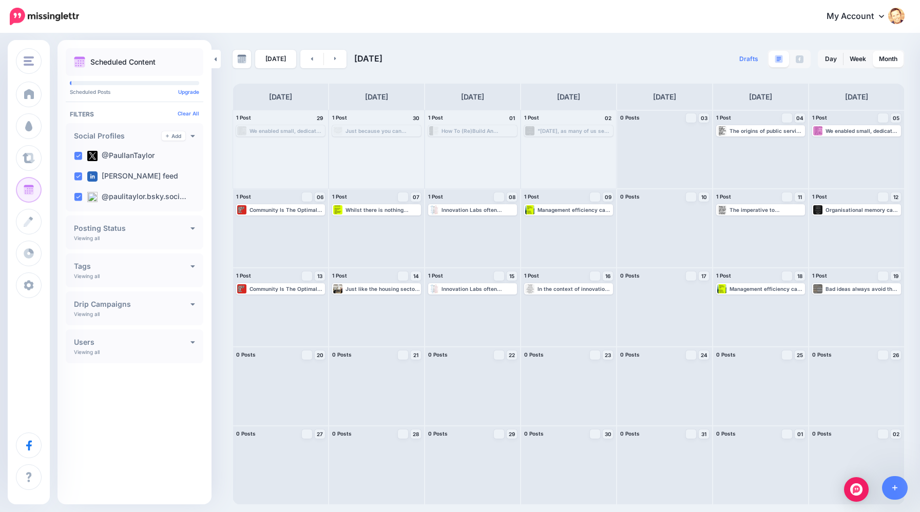
click at [42, 181] on link "Schedule" at bounding box center [29, 190] width 26 height 26
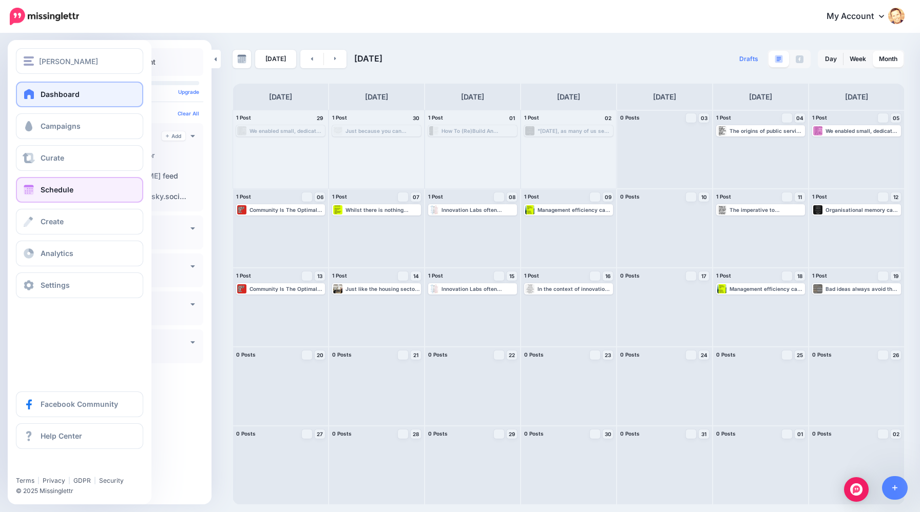
click at [26, 99] on span at bounding box center [29, 94] width 13 height 10
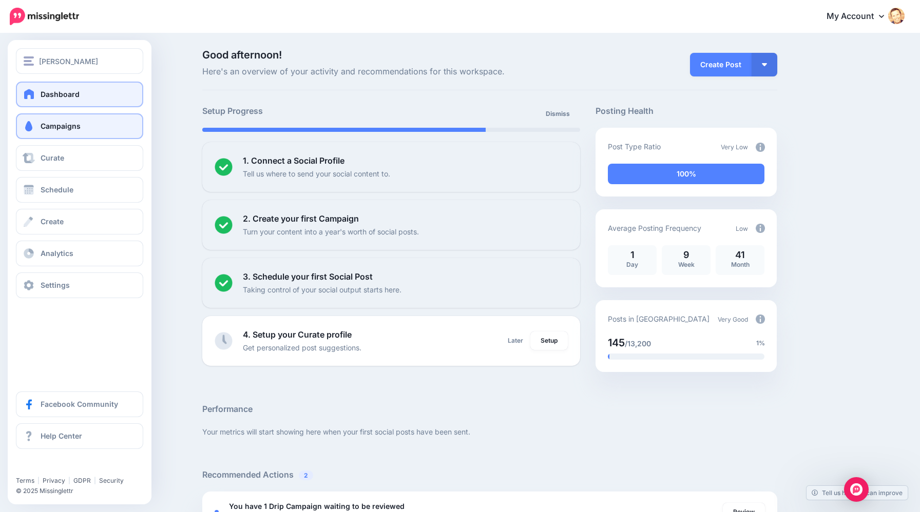
click at [52, 133] on link "Campaigns" at bounding box center [79, 126] width 127 height 26
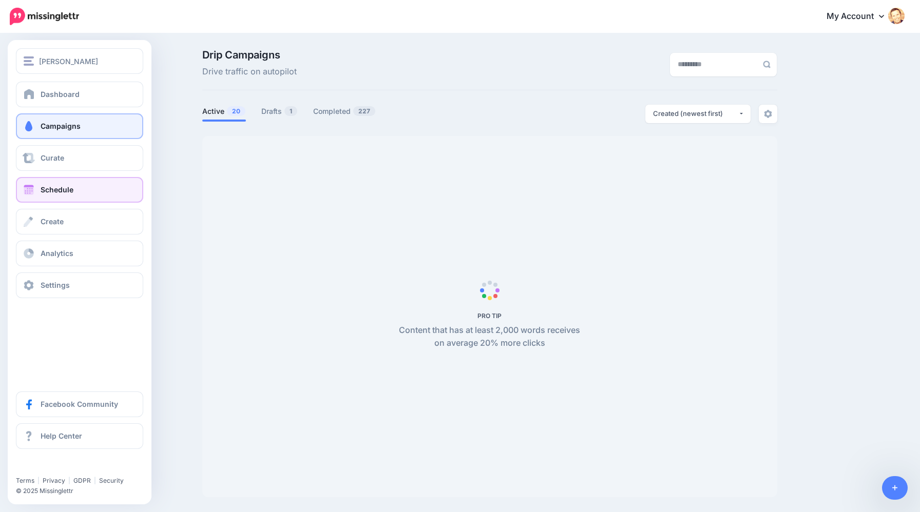
click at [50, 186] on span "Schedule" at bounding box center [57, 189] width 33 height 9
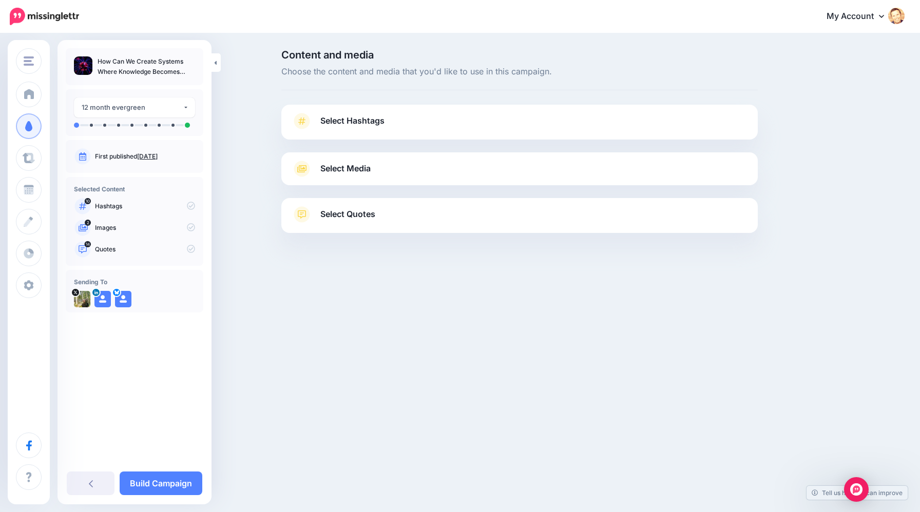
click at [345, 120] on span "Select Hashtags" at bounding box center [352, 121] width 64 height 14
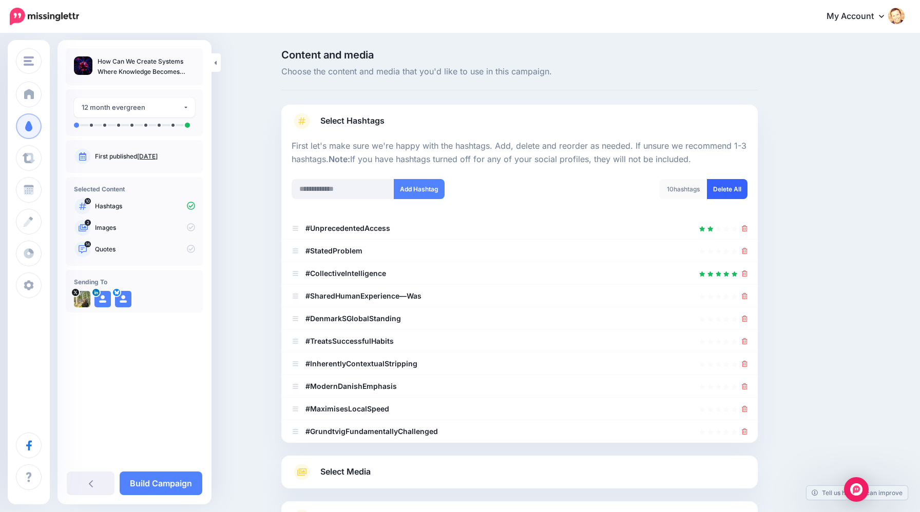
click at [731, 187] on link "Delete All" at bounding box center [727, 189] width 41 height 20
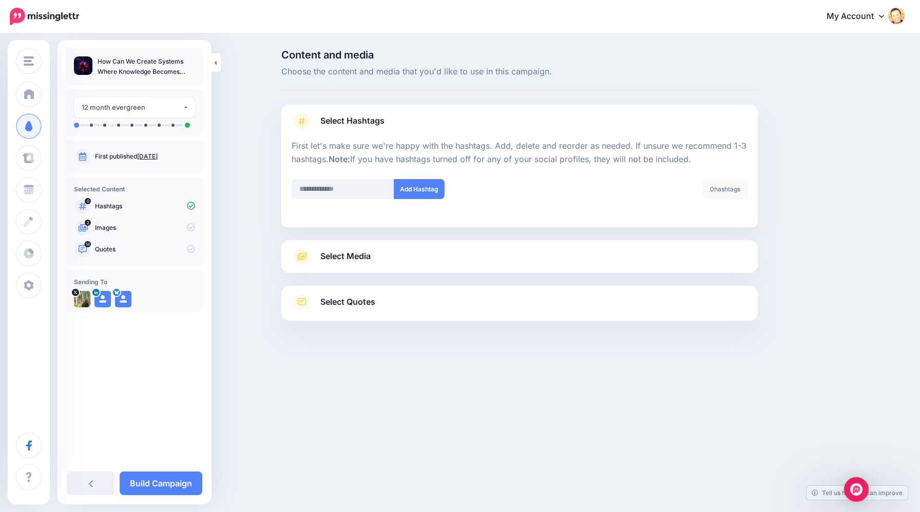
click at [345, 254] on span "Select Media" at bounding box center [345, 256] width 50 height 14
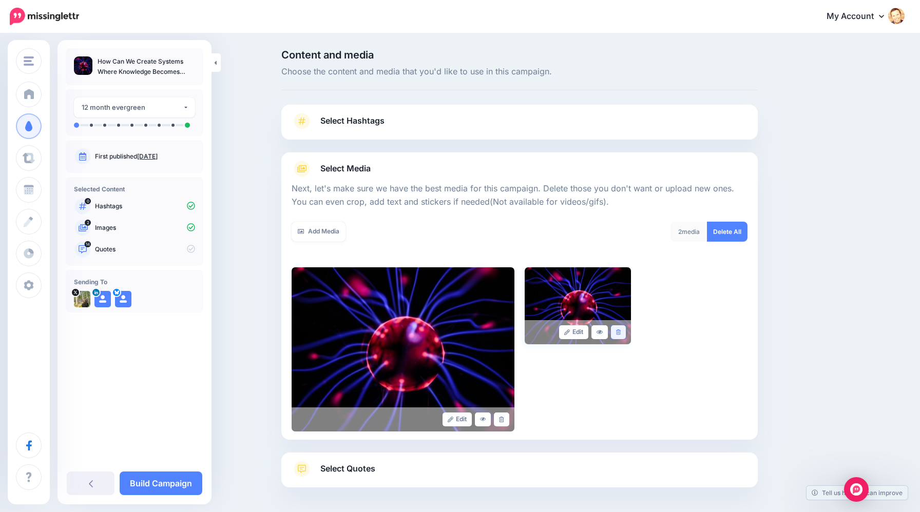
click at [617, 333] on icon at bounding box center [618, 333] width 5 height 6
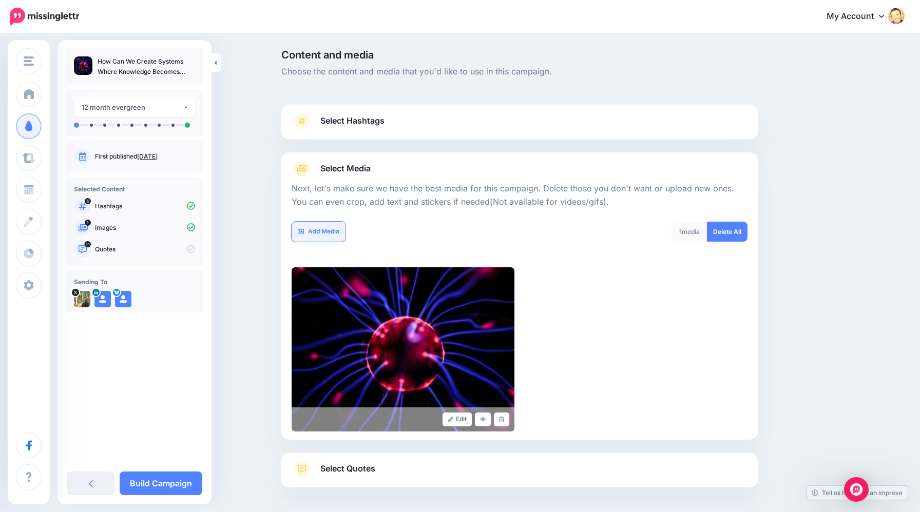
click at [337, 229] on link "Add Media" at bounding box center [319, 232] width 54 height 20
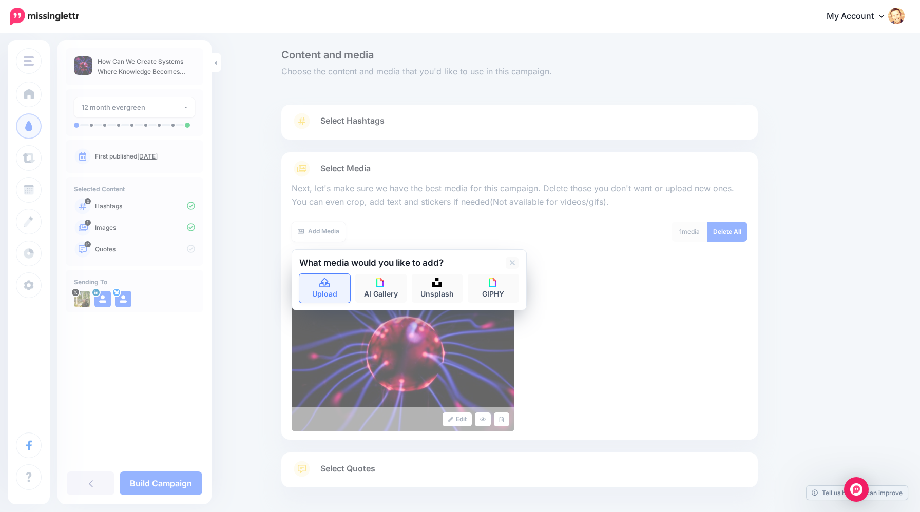
click at [330, 287] on link "Upload" at bounding box center [324, 288] width 51 height 29
